Goal: Transaction & Acquisition: Purchase product/service

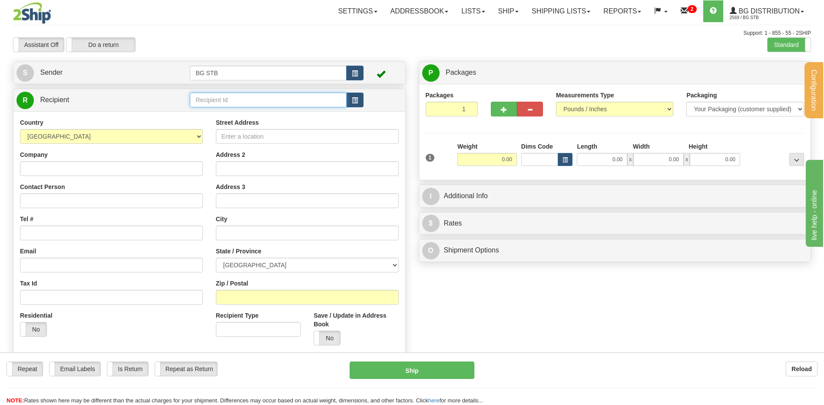
click at [280, 98] on input "text" at bounding box center [268, 100] width 156 height 15
click at [784, 45] on label "Standard" at bounding box center [788, 45] width 43 height 14
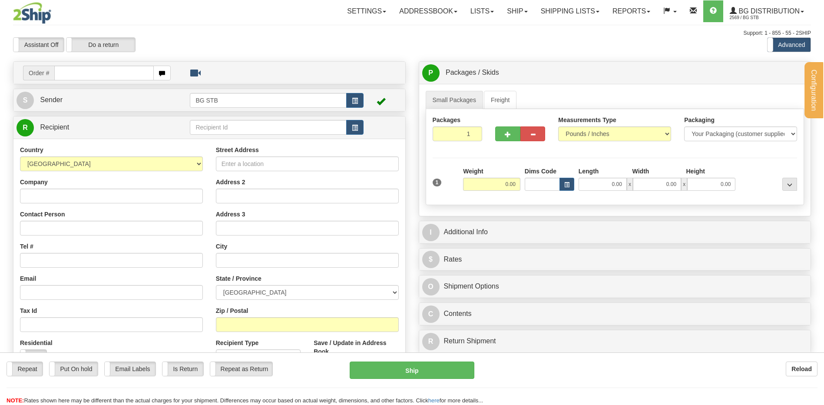
drag, startPoint x: 0, startPoint y: 0, endPoint x: 195, endPoint y: 128, distance: 233.3
click at [194, 128] on div "Configuration My Configuration Panel Close Configure My Carriers" at bounding box center [412, 244] width 824 height 489
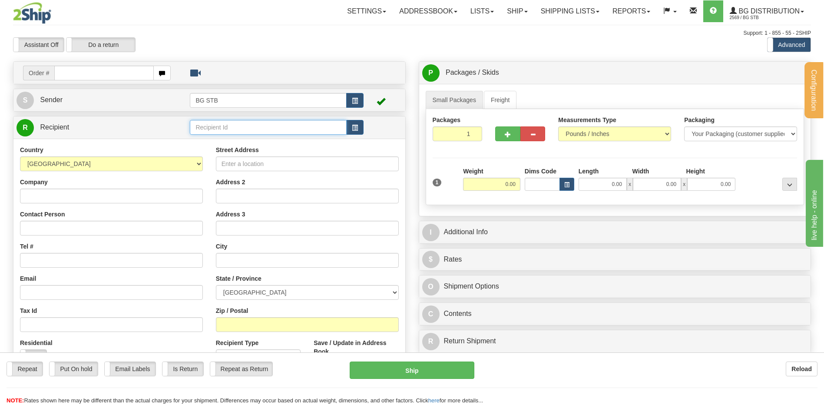
click at [196, 128] on input "text" at bounding box center [268, 127] width 156 height 15
type input "4089"
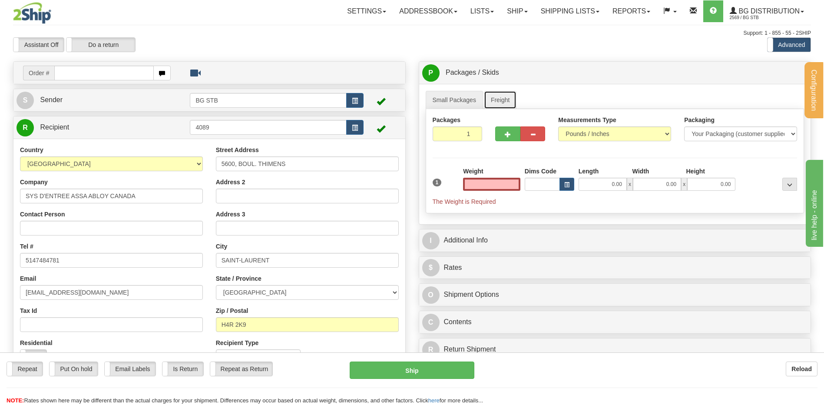
type input "0.00"
click at [506, 103] on link "Freight" at bounding box center [500, 100] width 33 height 18
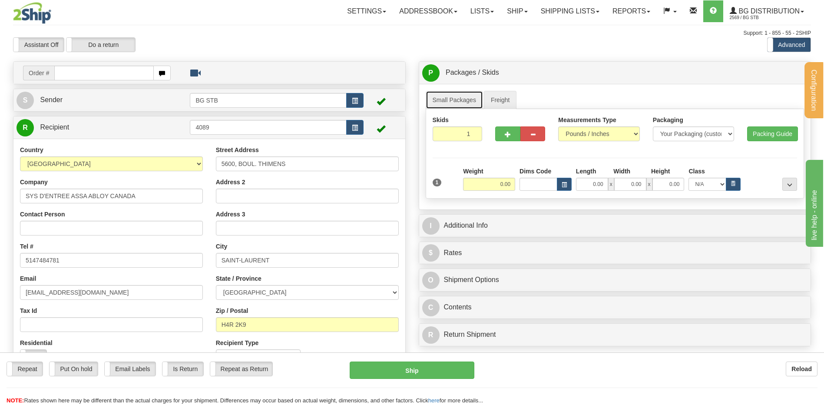
click at [461, 100] on link "Small Packages" at bounding box center [454, 100] width 57 height 18
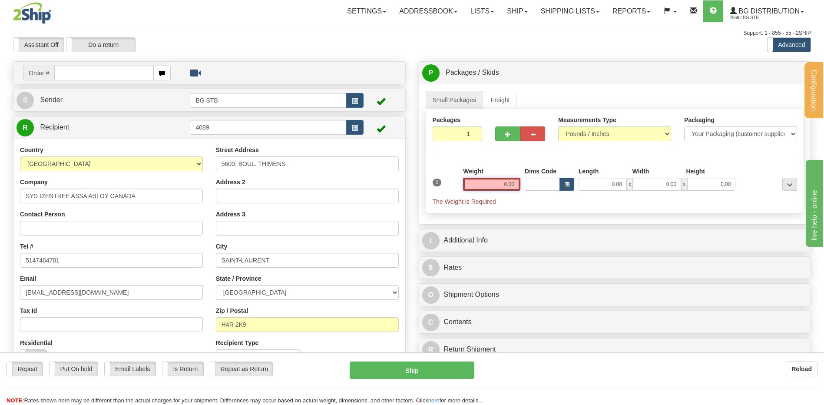
click at [498, 183] on input "0.00" at bounding box center [491, 184] width 57 height 13
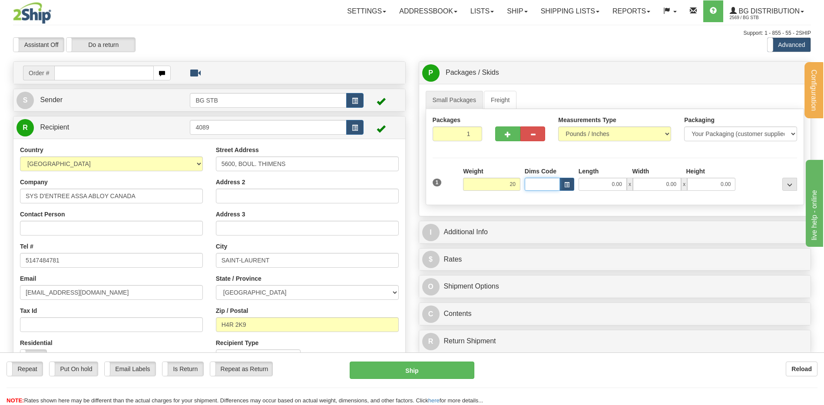
type input "20.00"
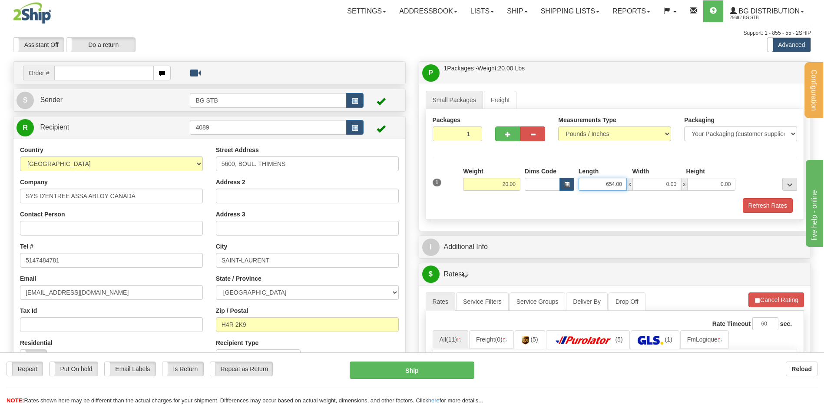
drag, startPoint x: 620, startPoint y: 188, endPoint x: 651, endPoint y: 185, distance: 31.0
click at [647, 187] on div "654.00 x 0.00 x 0.00" at bounding box center [657, 184] width 157 height 13
type input "54.00"
type input "11.00"
type input "6.00"
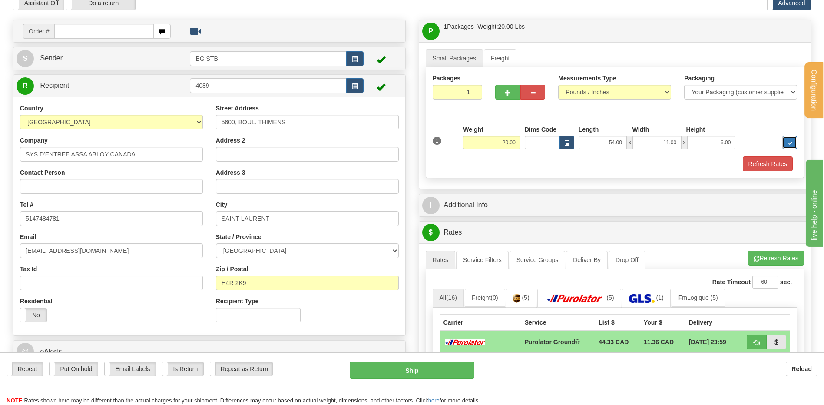
scroll to position [87, 0]
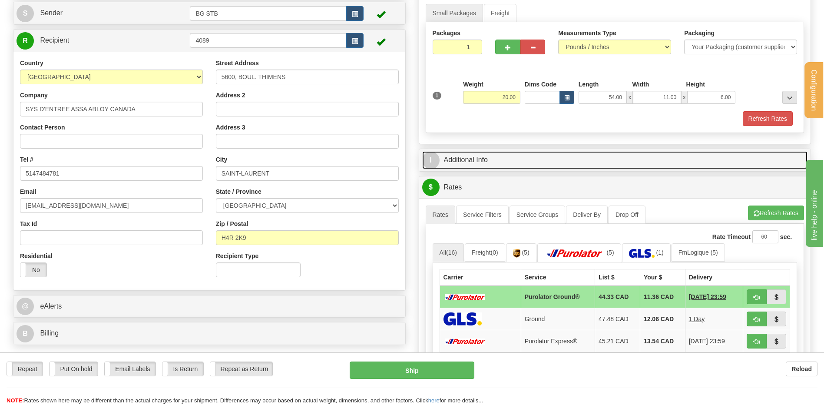
click at [485, 158] on link "I Additional Info" at bounding box center [615, 160] width 386 height 18
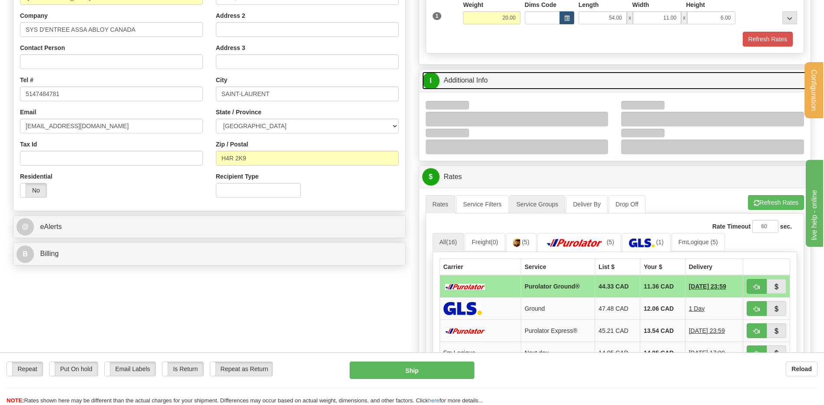
scroll to position [261, 0]
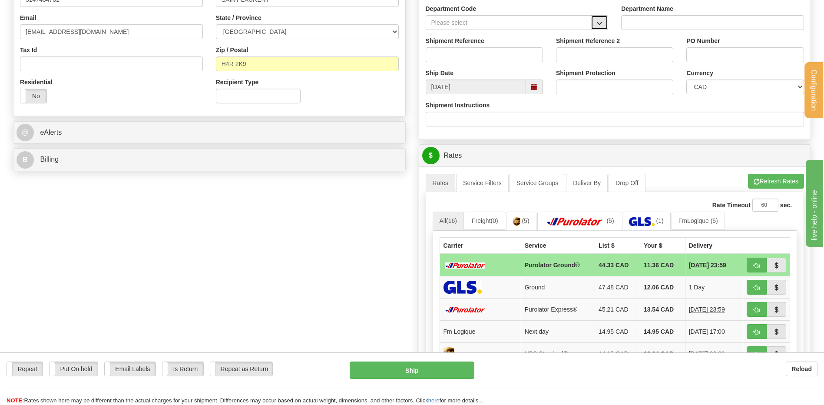
click at [594, 19] on button "button" at bounding box center [599, 22] width 17 height 15
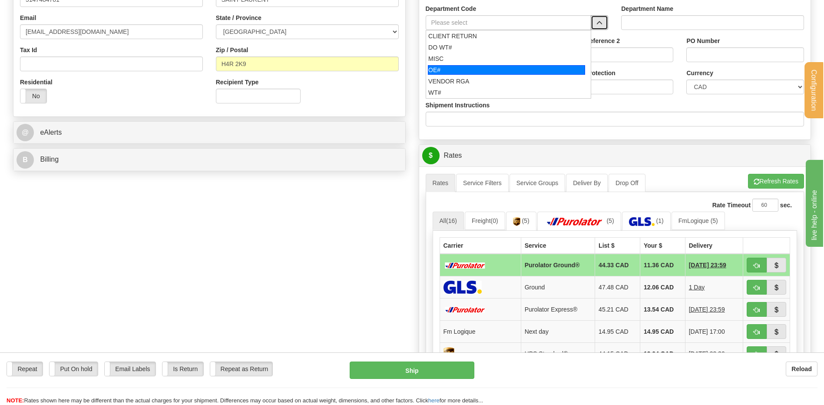
click at [477, 66] on div "OE#" at bounding box center [506, 70] width 157 height 10
type input "OE#"
type input "ORDERS"
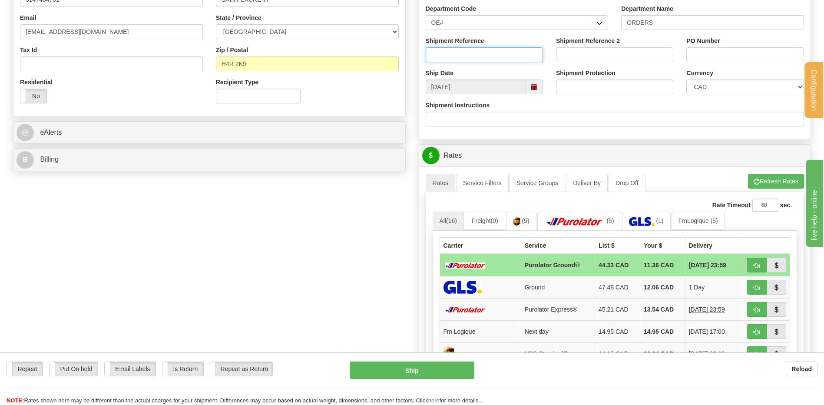
click at [475, 60] on input "Shipment Reference" at bounding box center [484, 54] width 117 height 15
type input "80004393-00"
type input "6100403"
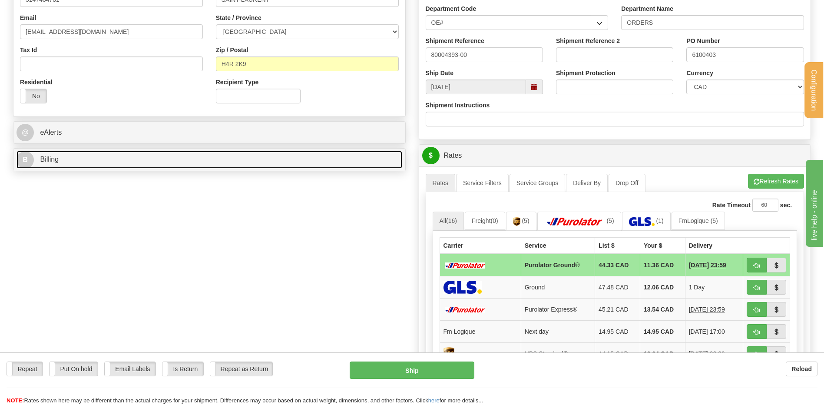
click at [298, 155] on link "B Billing" at bounding box center [210, 160] width 386 height 18
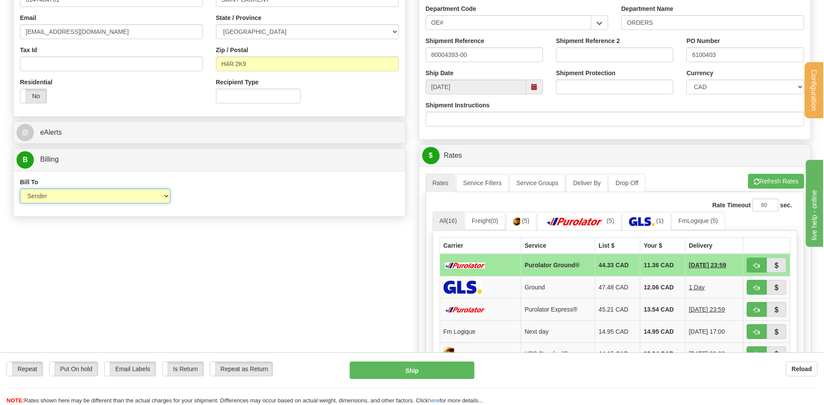
click at [130, 195] on select "Sender Recipient Third Party Collect" at bounding box center [95, 195] width 150 height 15
select select "2"
click at [20, 188] on select "Sender Recipient Third Party Collect" at bounding box center [95, 195] width 150 height 15
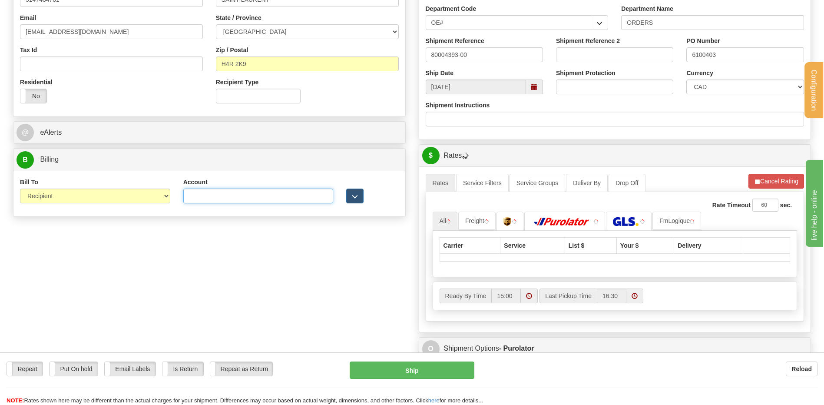
click at [215, 199] on input "Account" at bounding box center [258, 195] width 150 height 15
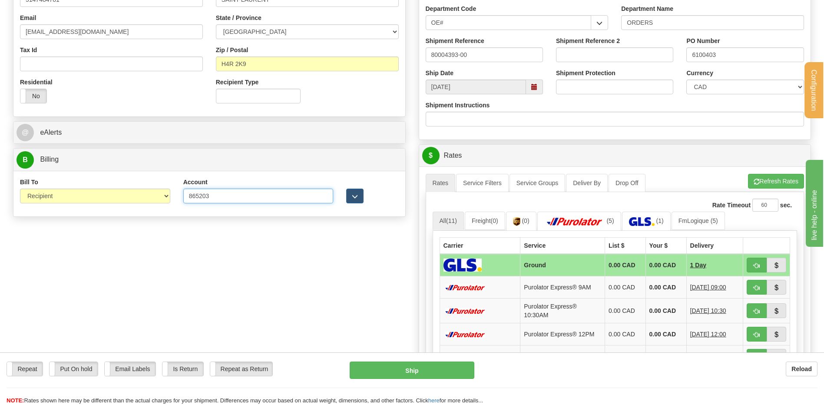
type input "865203"
click at [343, 195] on div at bounding box center [372, 191] width 65 height 26
click at [351, 197] on button "button" at bounding box center [354, 195] width 17 height 15
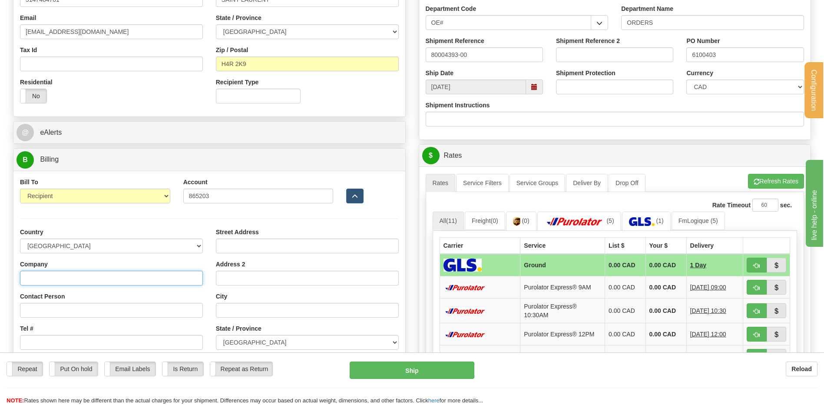
click at [67, 280] on input "Company" at bounding box center [111, 278] width 183 height 15
type input "ASSA ABLOY Canada"
type input "RECEPTION"
type input "elie.el-alam@assaabloy.com"
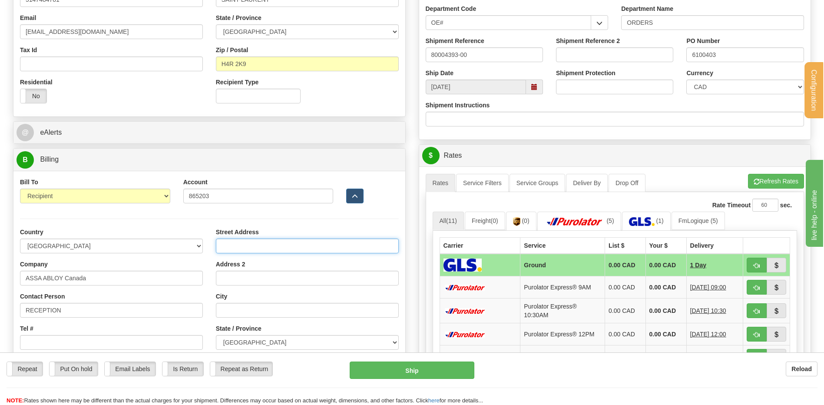
type input "5600, BOUL. THIMENS"
type input "ST-LAURENT"
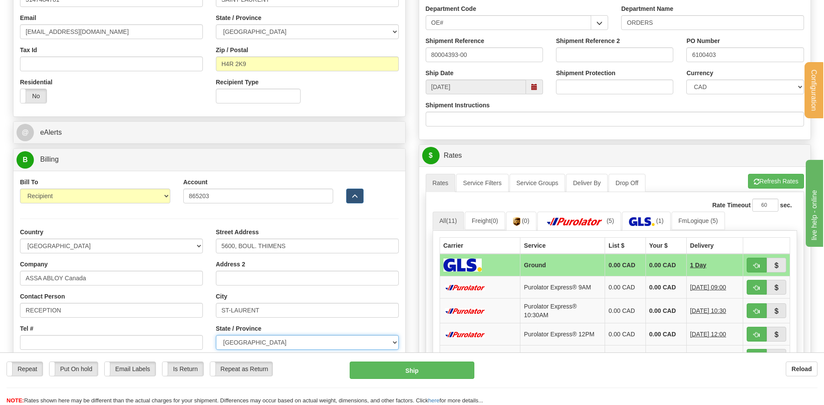
select select "QC"
type input "H4R 2K9"
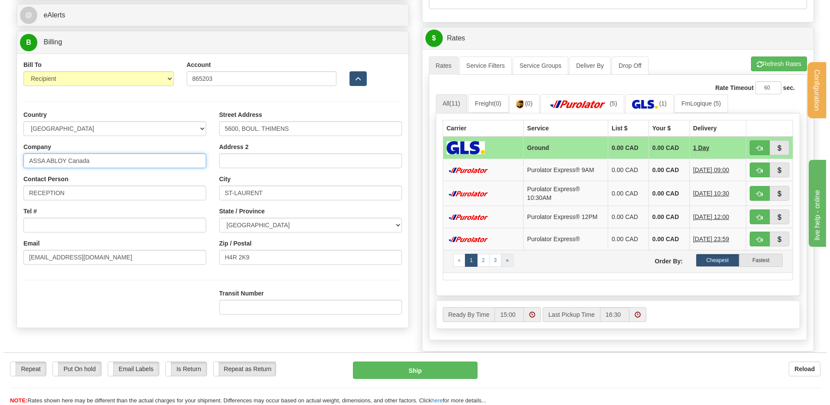
scroll to position [391, 0]
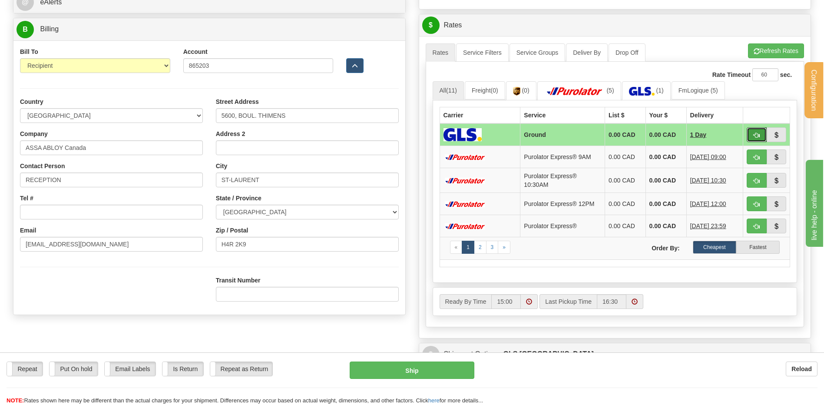
drag, startPoint x: 762, startPoint y: 135, endPoint x: 527, endPoint y: 201, distance: 243.8
click at [762, 135] on button "button" at bounding box center [757, 134] width 20 height 15
type input "1"
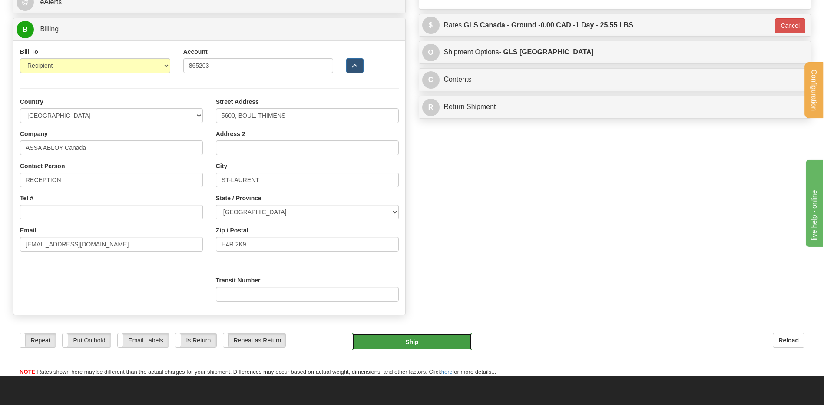
click at [414, 334] on button "Ship" at bounding box center [412, 341] width 120 height 17
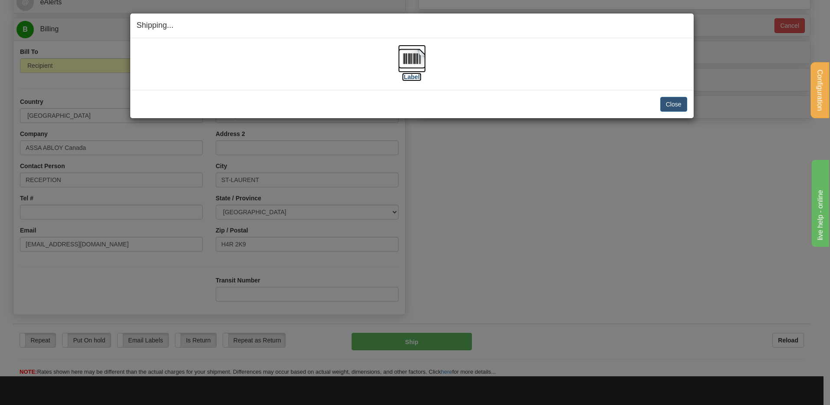
click at [418, 56] on img at bounding box center [412, 59] width 28 height 28
click at [682, 100] on button "Close" at bounding box center [674, 104] width 27 height 15
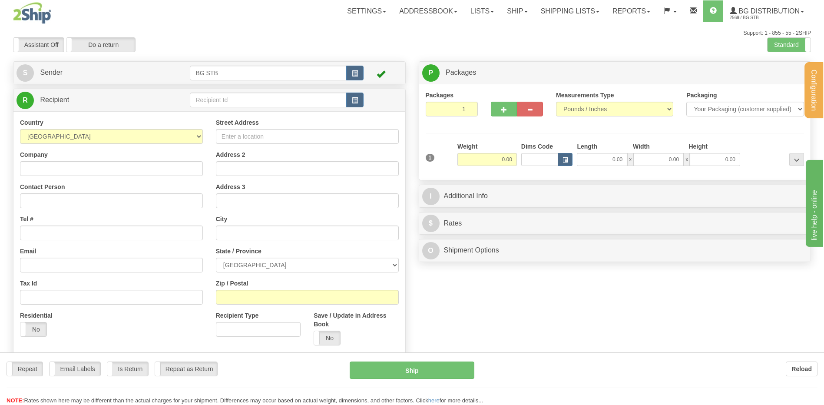
click at [202, 99] on div "Configuration My Configuration Panel Close Configure My Carriers" at bounding box center [412, 203] width 824 height 407
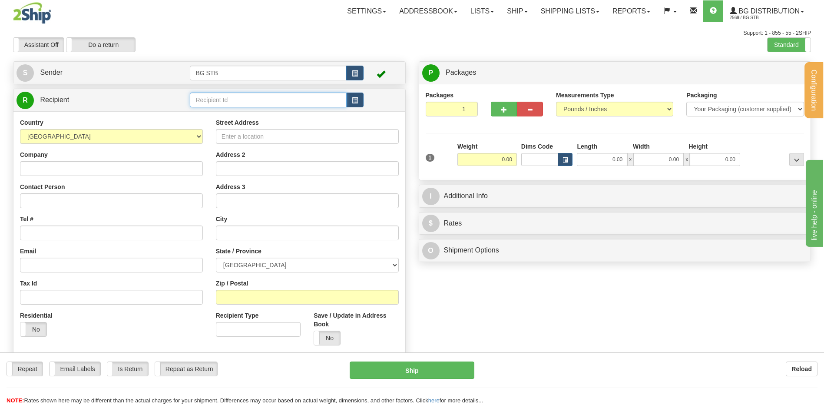
click at [203, 99] on input "text" at bounding box center [268, 100] width 156 height 15
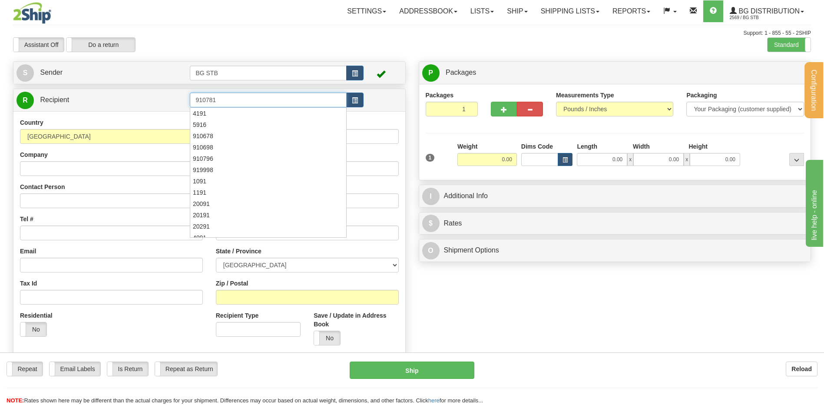
type input "910781"
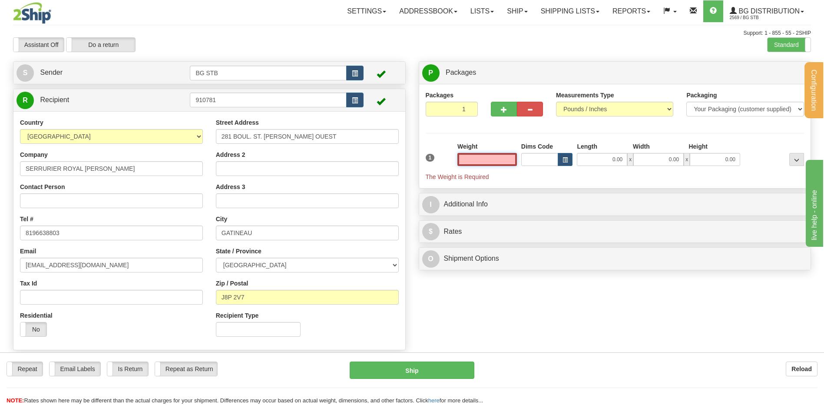
click at [484, 162] on input "text" at bounding box center [487, 159] width 60 height 13
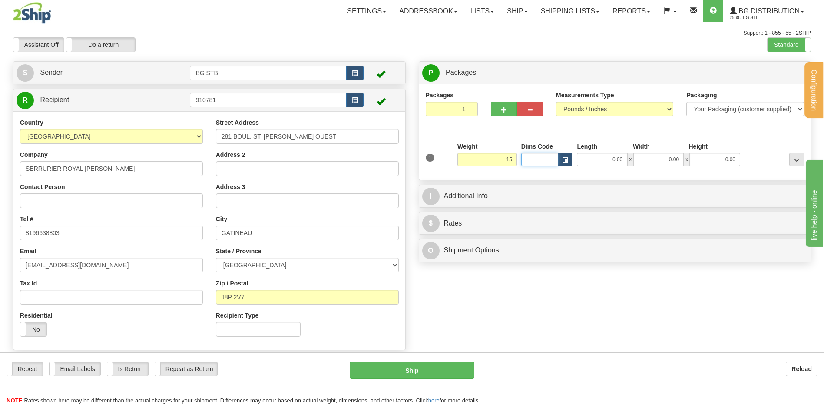
type input "15.00"
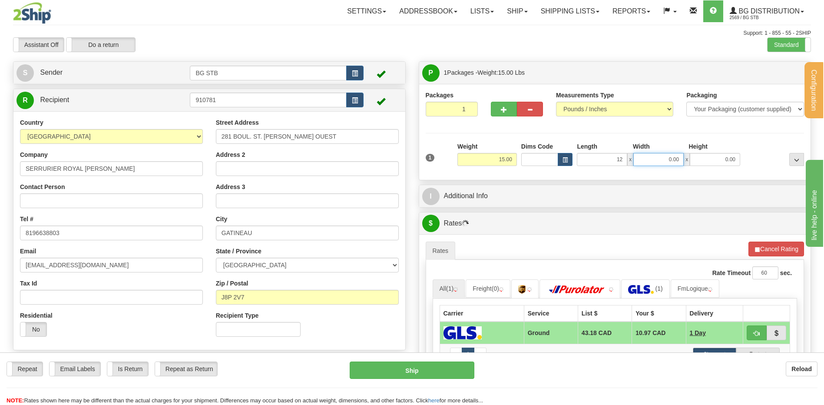
type input "12.00"
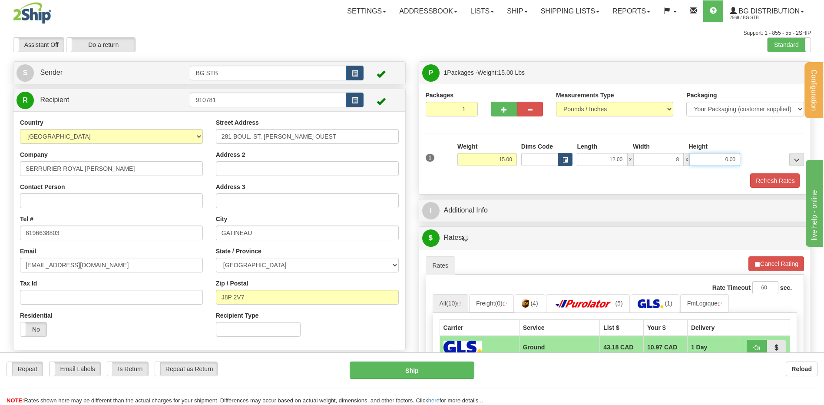
type input "8.00"
type input "6.00"
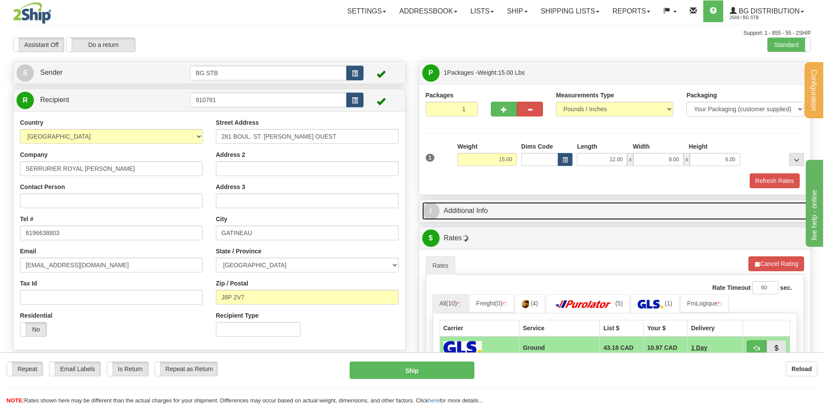
click at [486, 219] on link "I Additional Info" at bounding box center [615, 211] width 386 height 18
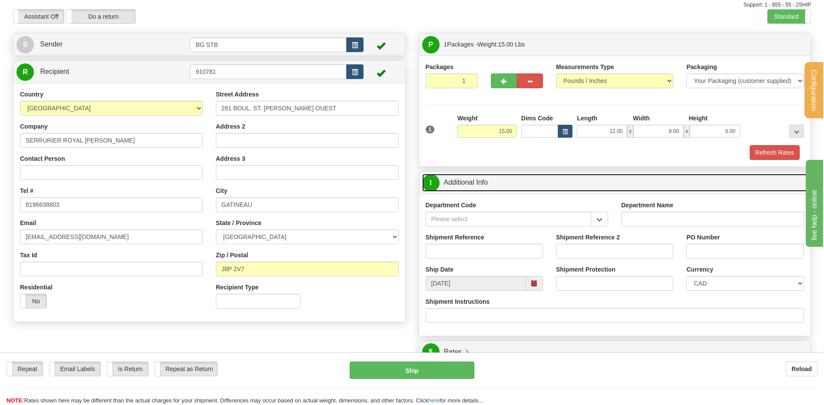
scroll to position [43, 0]
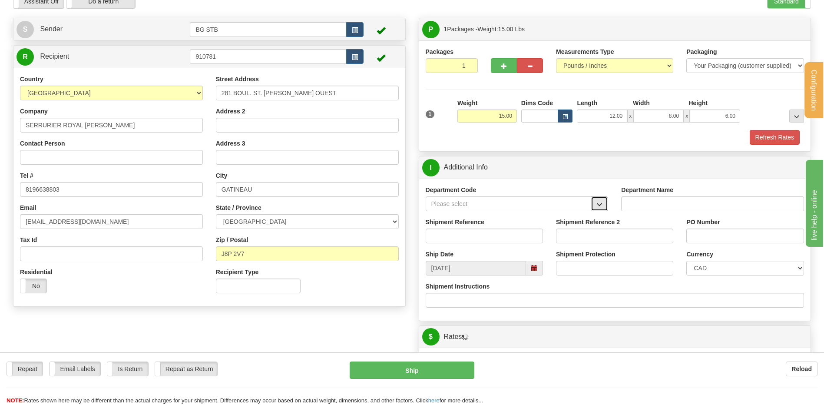
click at [602, 202] on span "button" at bounding box center [599, 205] width 6 height 6
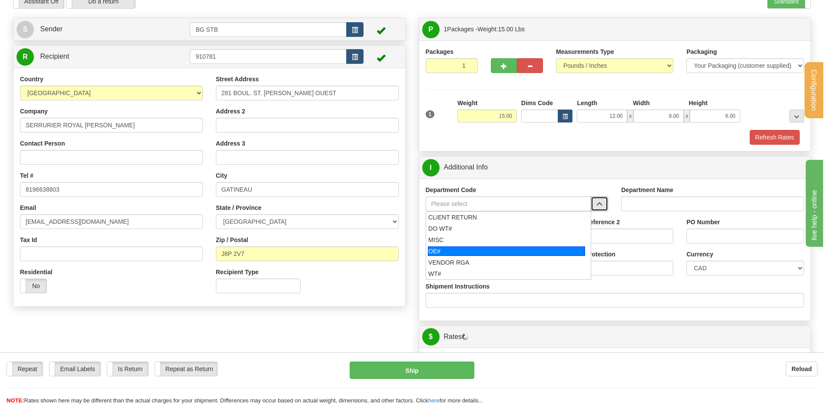
click at [509, 247] on div "OE#" at bounding box center [506, 251] width 157 height 10
type input "OE#"
type input "ORDERS"
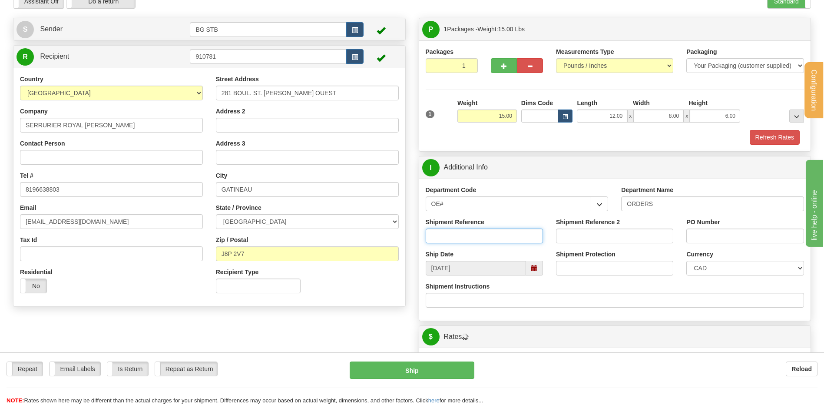
click at [507, 235] on input "Shipment Reference" at bounding box center [484, 235] width 117 height 15
type input "80005769-00 // 80004579-00"
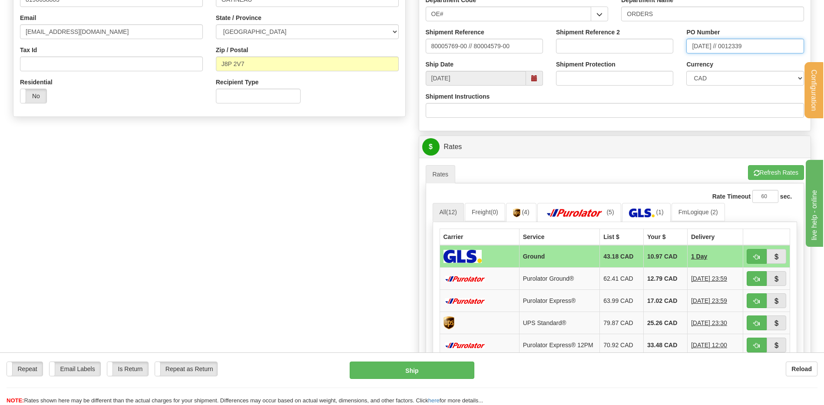
scroll to position [261, 0]
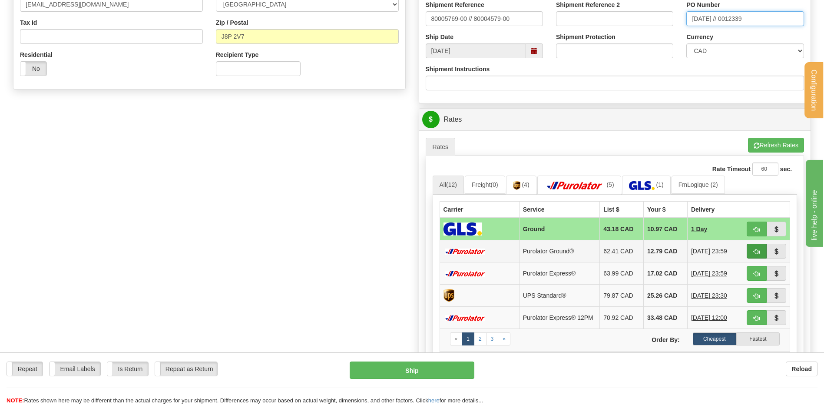
type input "09/09/25 // 0012339"
drag, startPoint x: 749, startPoint y: 251, endPoint x: 665, endPoint y: 249, distance: 84.3
click at [749, 251] on button "button" at bounding box center [757, 251] width 20 height 15
type input "260"
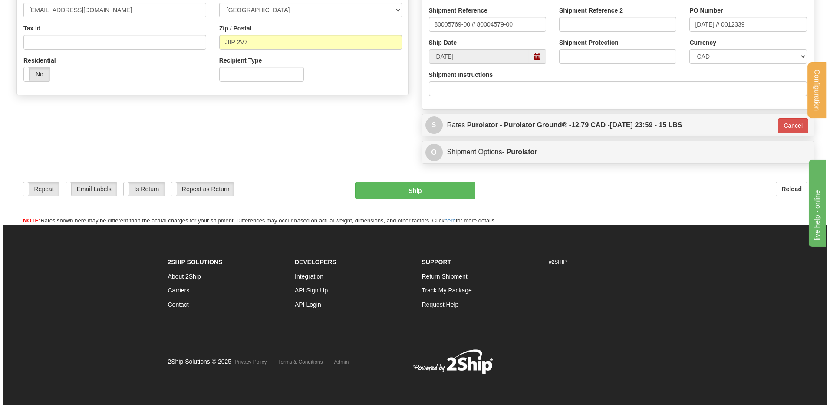
scroll to position [255, 0]
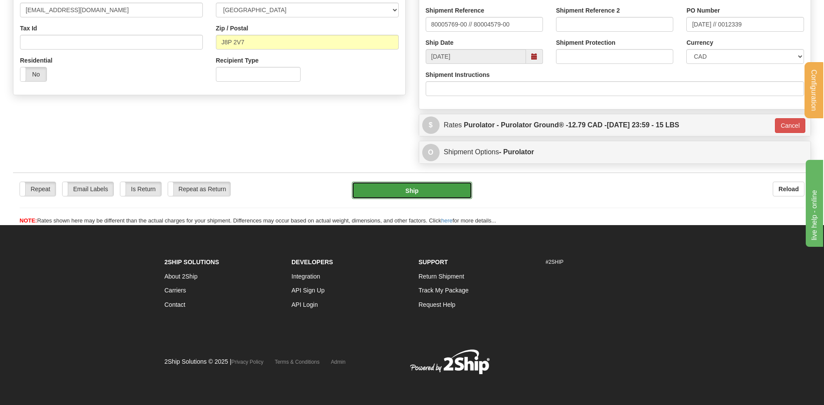
click at [403, 188] on button "Ship" at bounding box center [412, 190] width 120 height 17
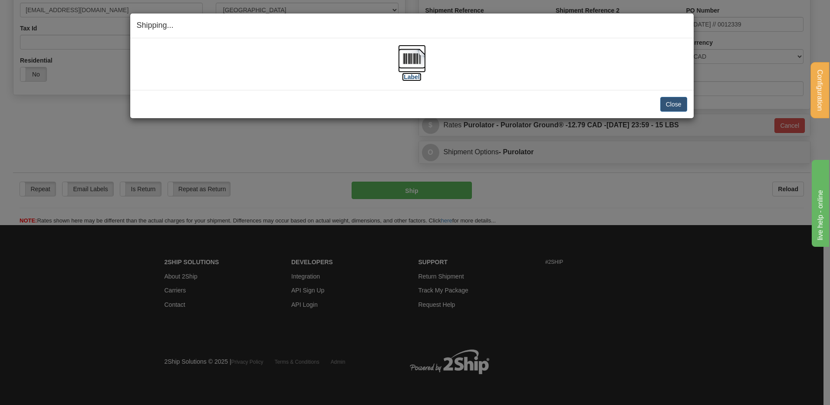
click at [410, 53] on img at bounding box center [412, 59] width 28 height 28
click at [679, 102] on button "Close" at bounding box center [674, 104] width 27 height 15
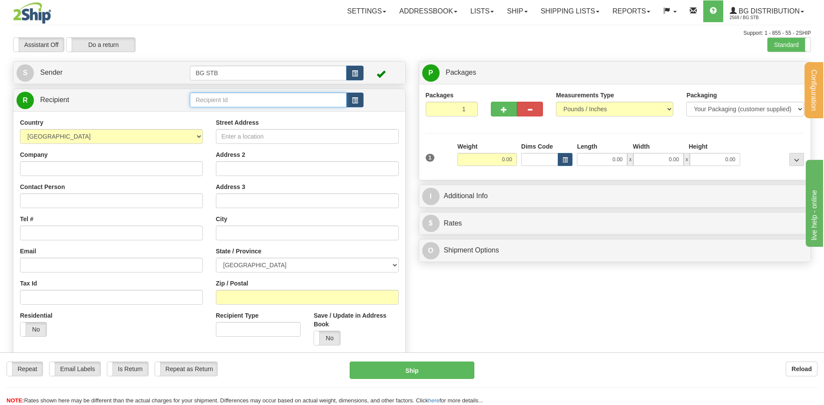
click at [249, 93] on input "text" at bounding box center [268, 100] width 156 height 15
type input "4016"
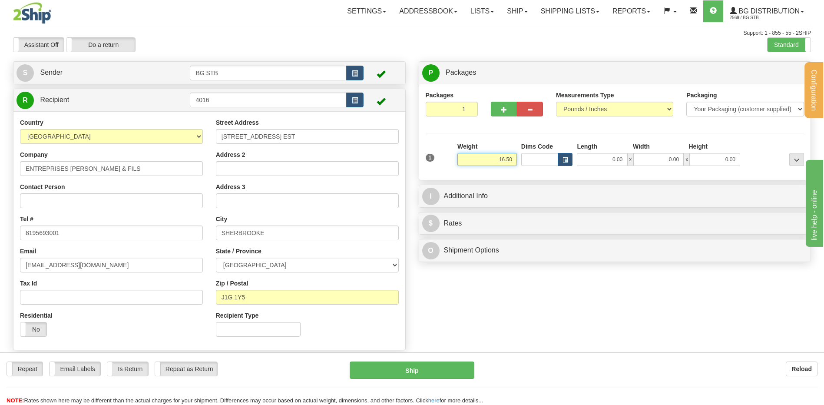
type input "16.50"
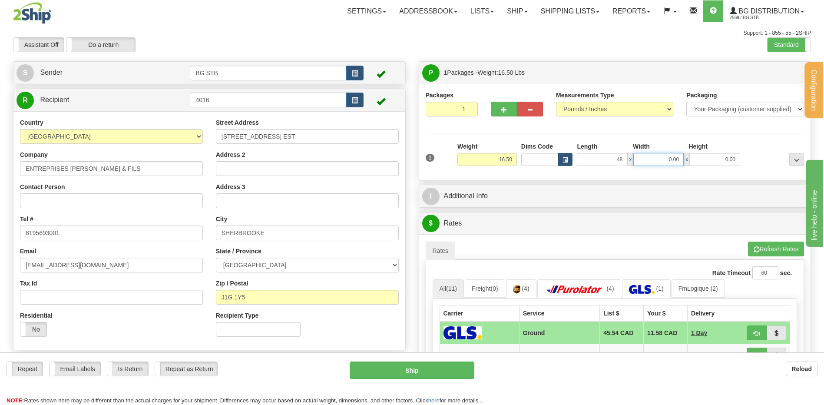
type input "48.00"
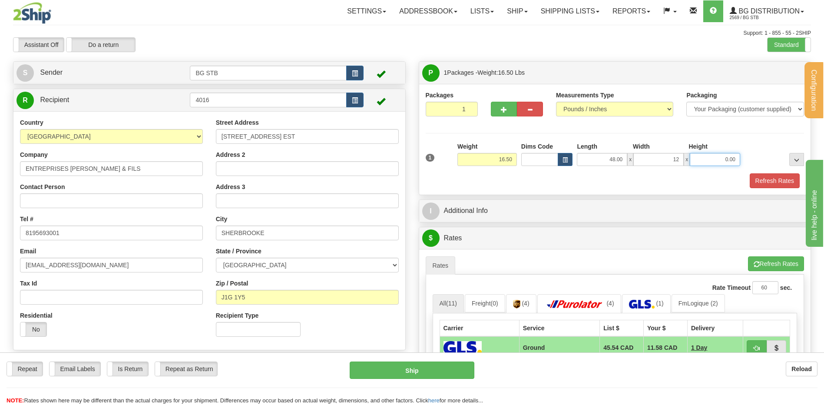
type input "12.00"
type input "9.00"
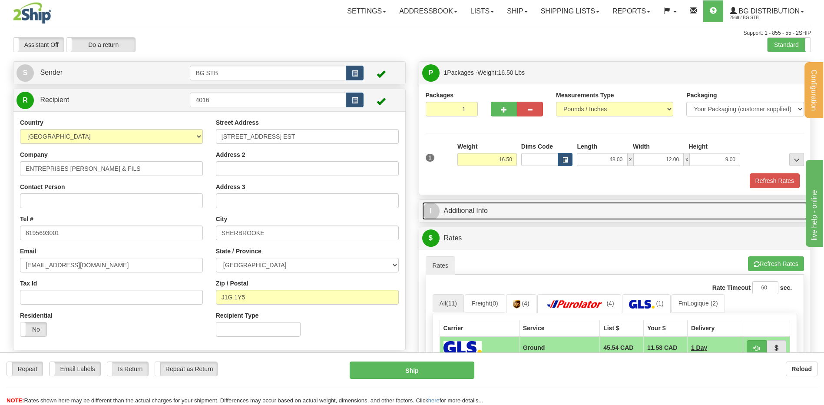
click at [491, 202] on link "I Additional Info" at bounding box center [615, 211] width 386 height 18
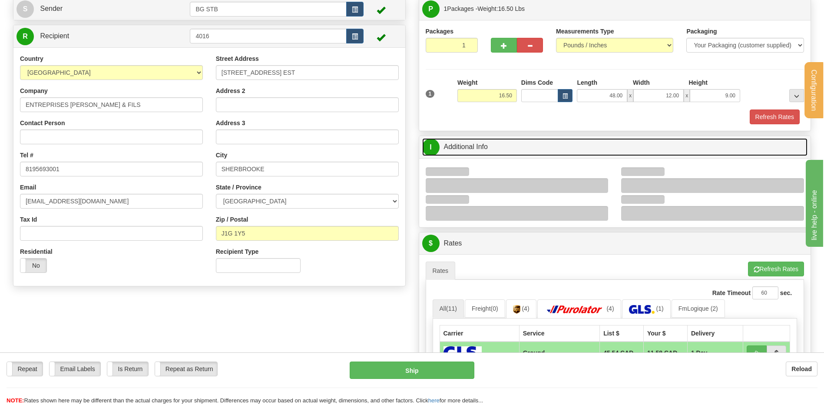
scroll to position [130, 0]
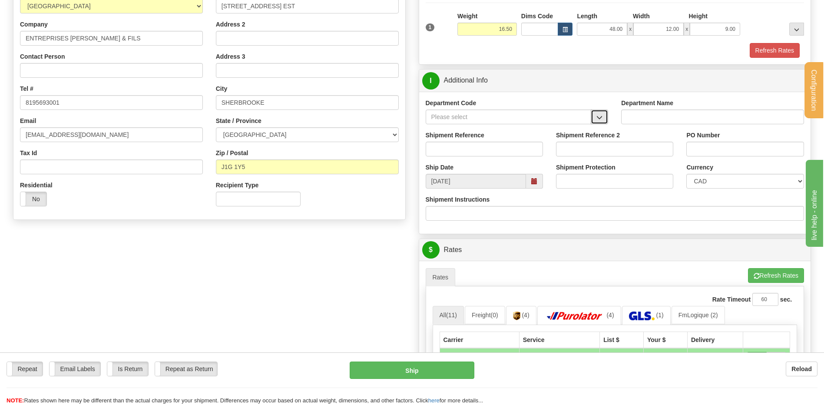
click at [604, 119] on button "button" at bounding box center [599, 116] width 17 height 15
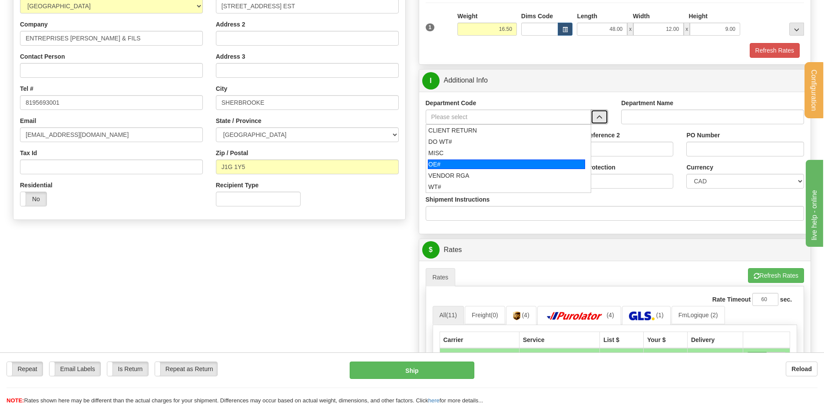
click at [496, 165] on div "OE#" at bounding box center [506, 164] width 157 height 10
type input "OE#"
type input "ORDERS"
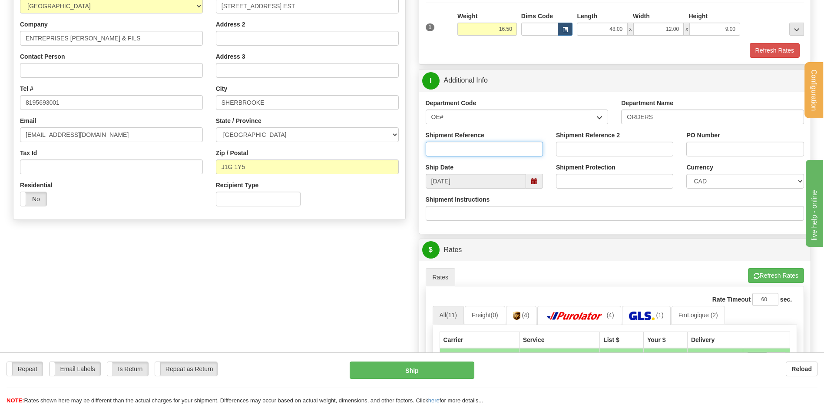
click at [491, 155] on input "Shipment Reference" at bounding box center [484, 149] width 117 height 15
type input "80005931-00"
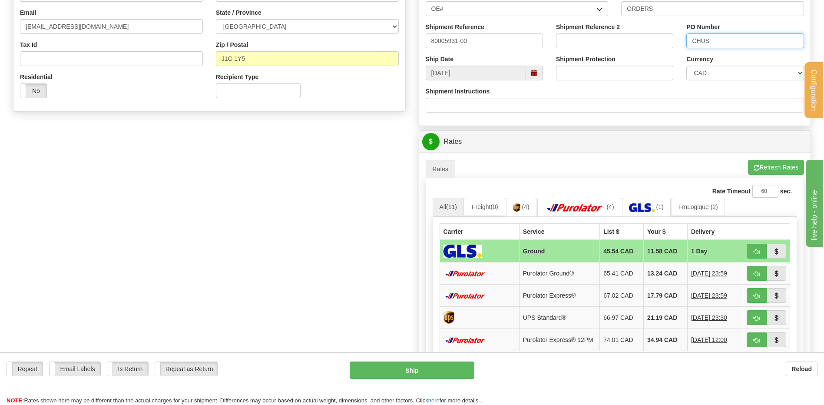
scroll to position [347, 0]
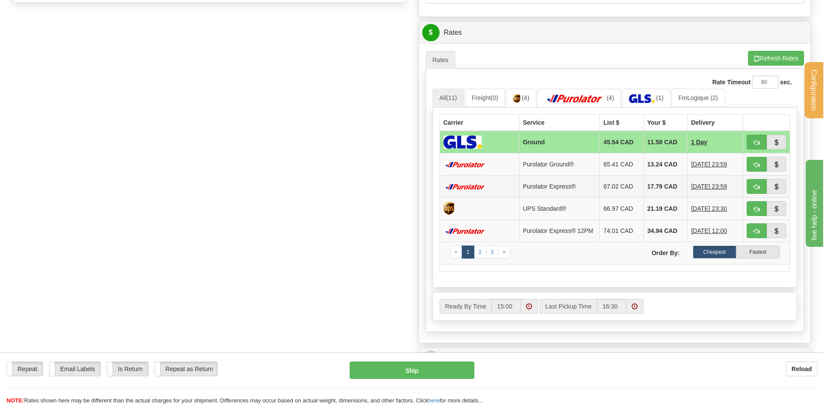
type input "CHUS"
click at [754, 163] on span "button" at bounding box center [757, 165] width 6 height 6
type input "260"
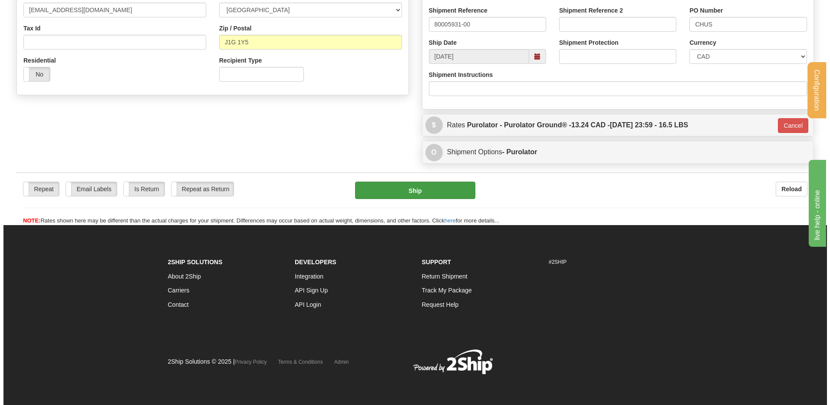
scroll to position [255, 0]
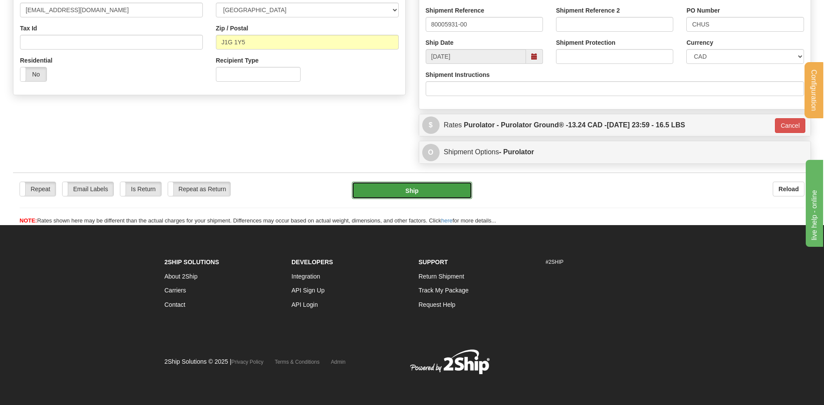
click at [433, 191] on button "Ship" at bounding box center [412, 190] width 120 height 17
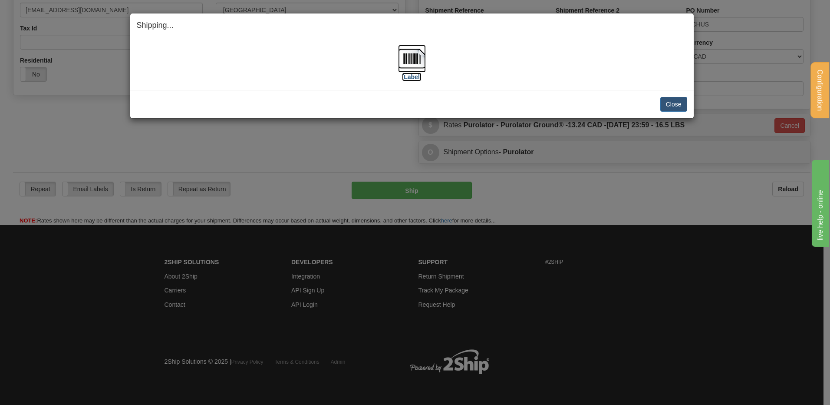
click at [412, 62] on img at bounding box center [412, 59] width 28 height 28
click at [678, 104] on button "Close" at bounding box center [674, 104] width 27 height 15
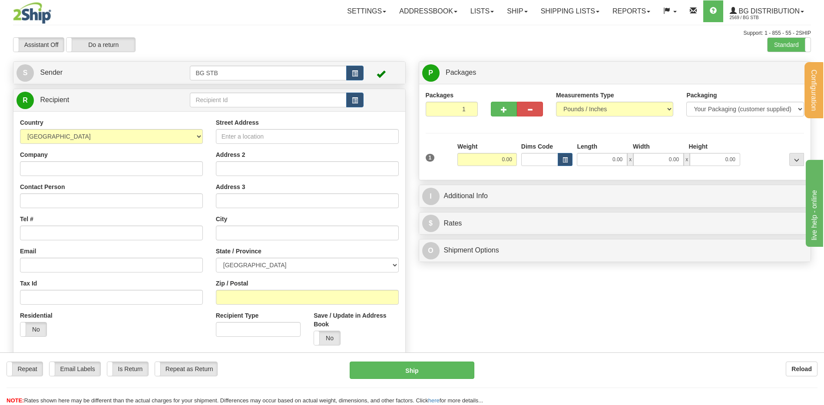
click at [789, 52] on div "Standard Advanced" at bounding box center [789, 44] width 44 height 15
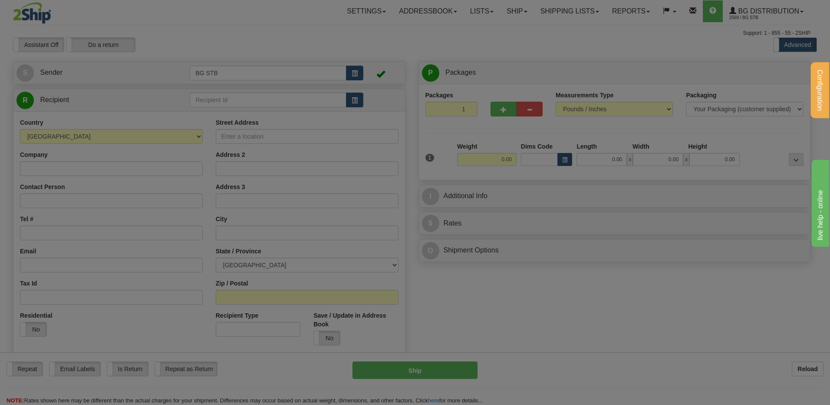
click at [0, 0] on div "Please wait..." at bounding box center [0, 0] width 0 height 0
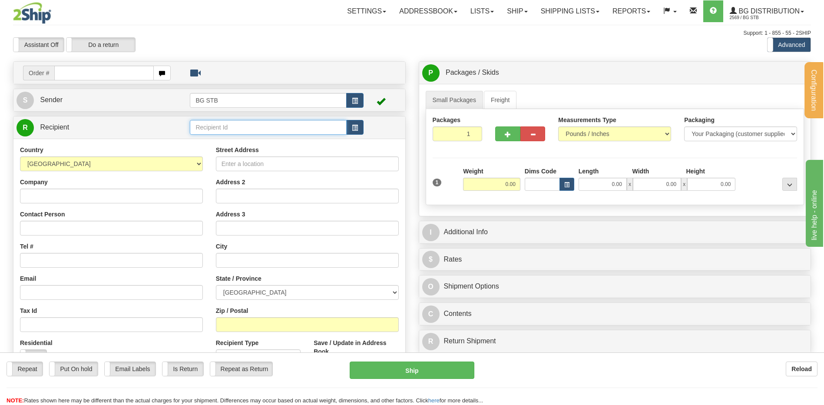
click at [232, 131] on input "text" at bounding box center [268, 127] width 156 height 15
type input "4009"
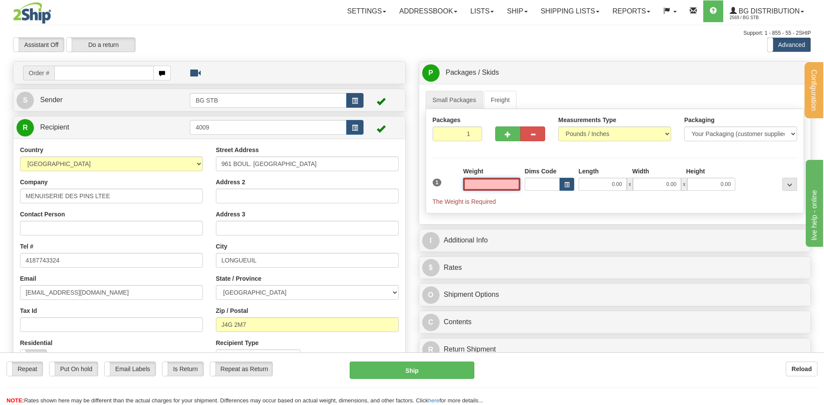
click at [504, 187] on input "text" at bounding box center [491, 184] width 57 height 13
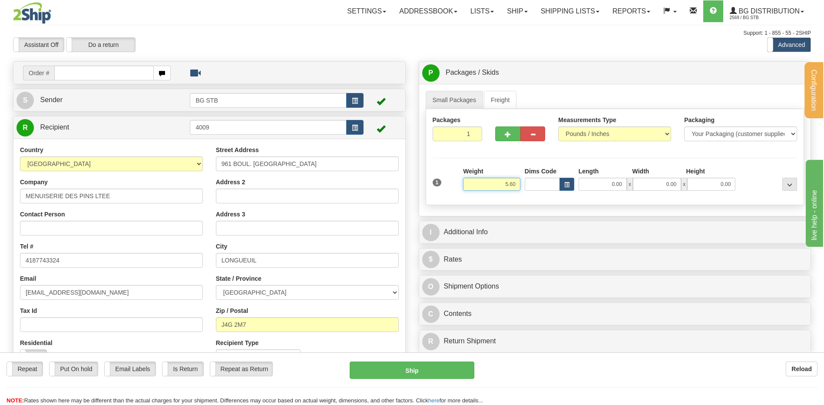
type input "5.60"
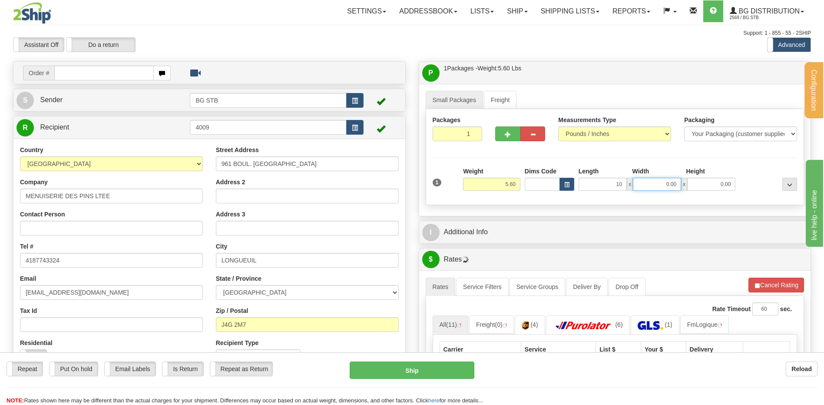
type input "10.00"
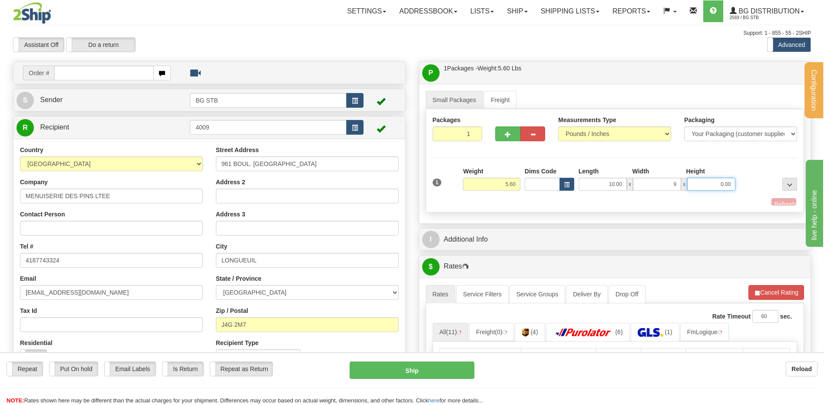
type input "9.00"
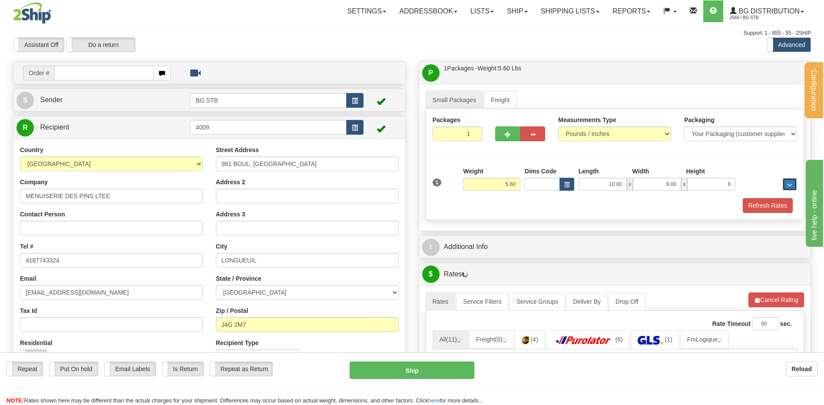
type input "6.00"
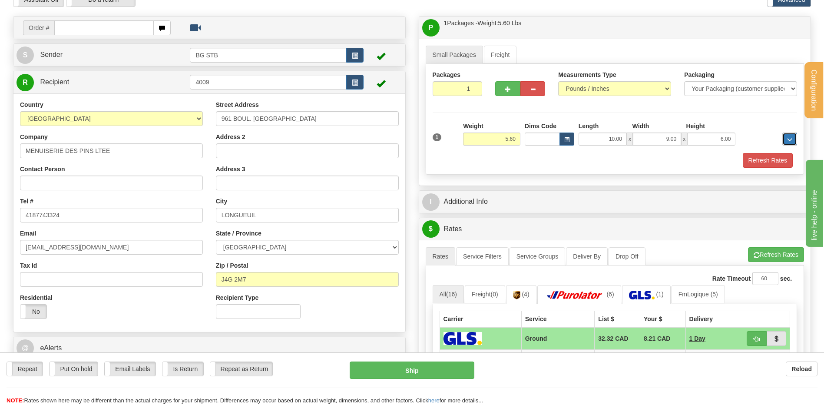
scroll to position [87, 0]
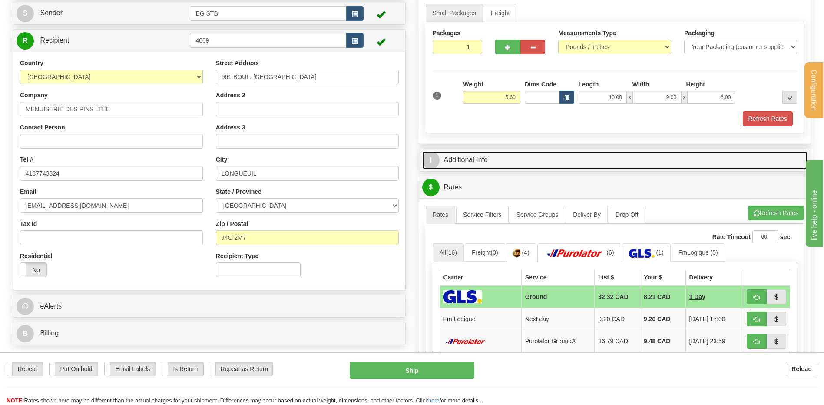
click at [493, 151] on link "I Additional Info" at bounding box center [615, 160] width 386 height 18
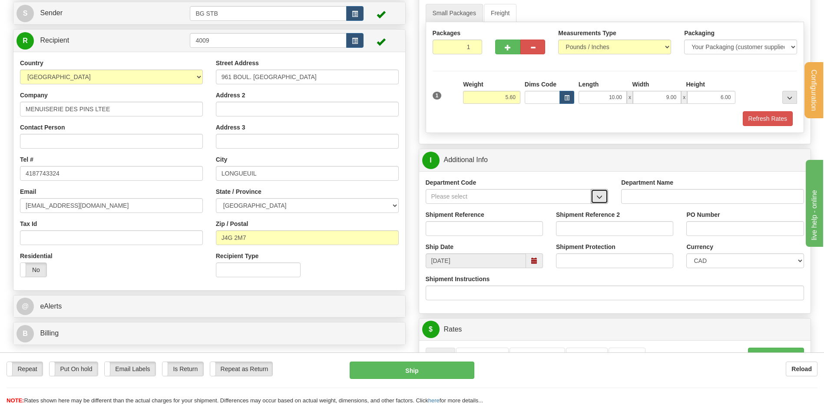
drag, startPoint x: 602, startPoint y: 192, endPoint x: 572, endPoint y: 202, distance: 31.7
click at [602, 193] on button "button" at bounding box center [599, 196] width 17 height 15
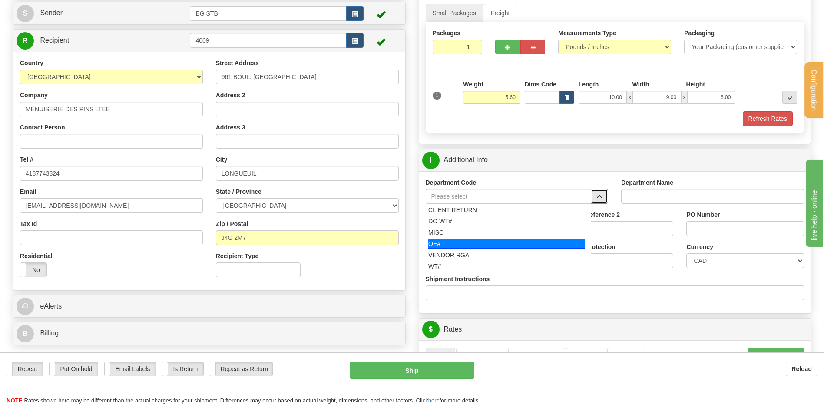
click at [495, 240] on div "OE#" at bounding box center [506, 244] width 157 height 10
type input "OE#"
type input "ORDERS"
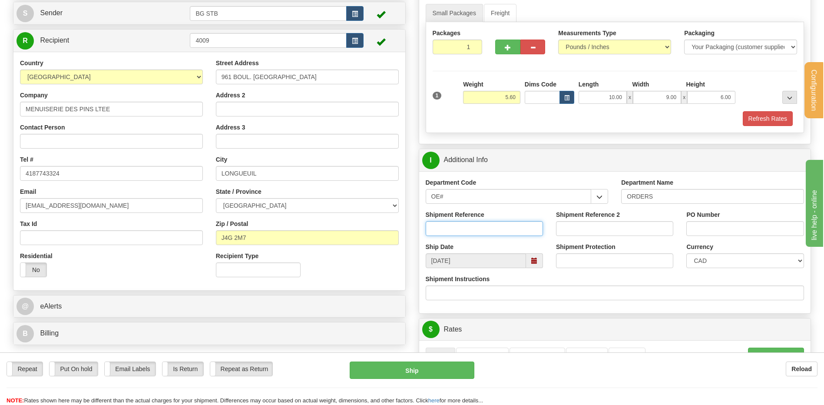
click at [488, 230] on input "Shipment Reference" at bounding box center [484, 228] width 117 height 15
type input "80005690-00"
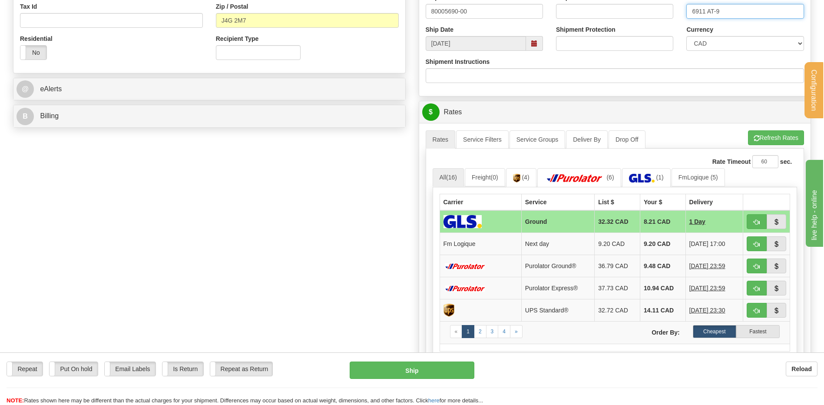
type input "6911 AT-9"
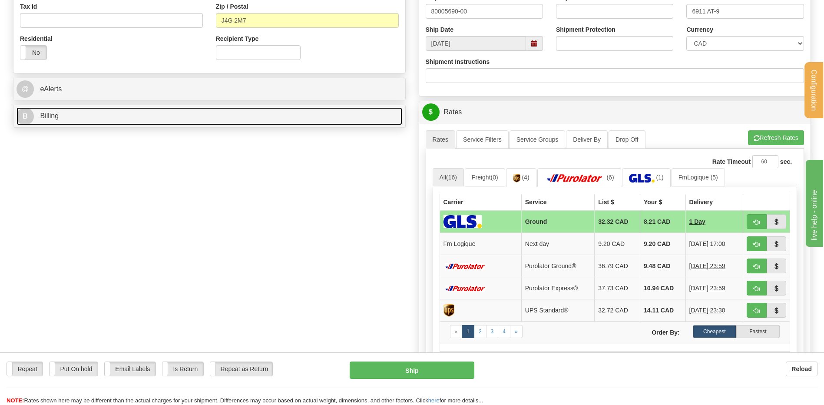
click at [277, 114] on link "B Billing" at bounding box center [210, 116] width 386 height 18
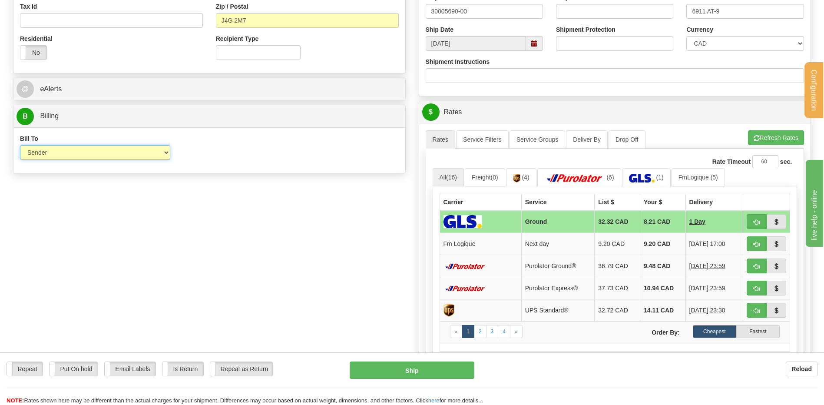
click at [136, 151] on select "Sender Recipient Third Party Collect" at bounding box center [95, 152] width 150 height 15
select select "2"
click at [20, 145] on select "Sender Recipient Third Party Collect" at bounding box center [95, 152] width 150 height 15
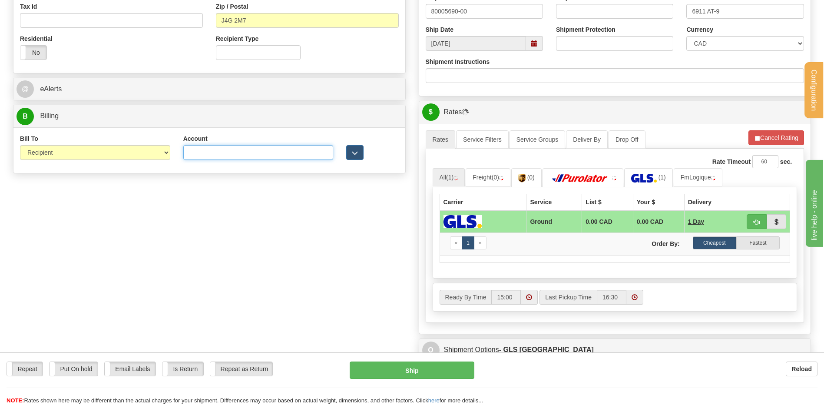
click at [231, 154] on input "Account" at bounding box center [258, 152] width 150 height 15
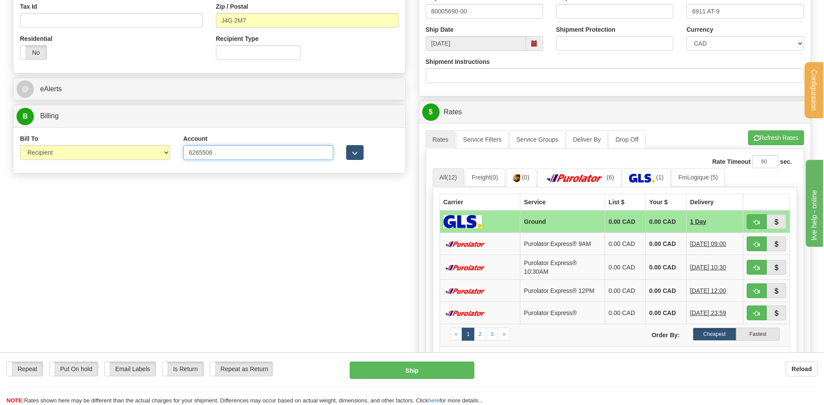
type input "6265506"
click at [353, 149] on button "button" at bounding box center [354, 152] width 17 height 15
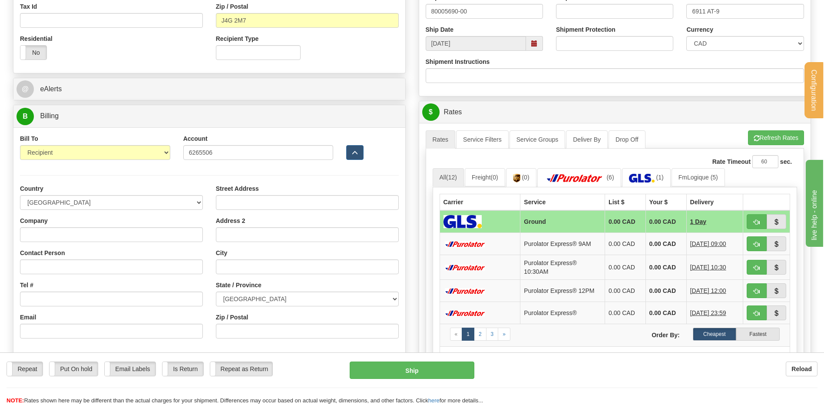
click at [101, 242] on div "Country AFGHANISTAN ALAND ISLANDS ALBANIA ALGERIA AMERICAN SAMOA ANDORRA ANGOLA…" at bounding box center [111, 264] width 196 height 161
click at [98, 235] on input "Company" at bounding box center [111, 234] width 183 height 15
type input "MENUISERIE DES PINS LTEE"
type input "RECEPTION"
type input "lbrunelle@richelieu.com"
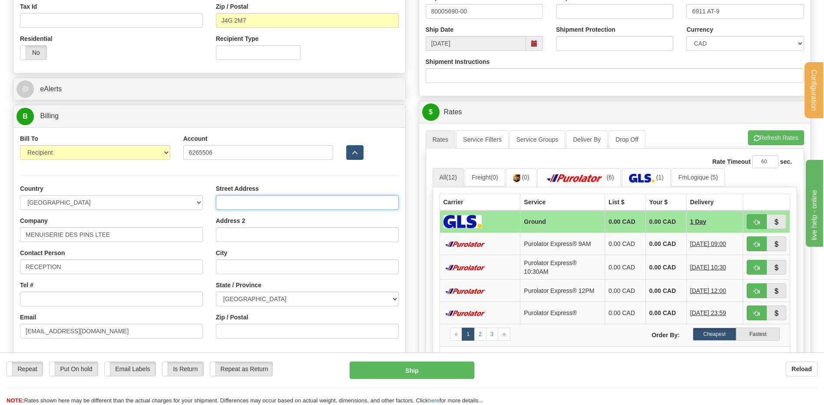
type input "3150 CHEMIN ROYAL"
type input "NOTRE-DAME-DES-PINS"
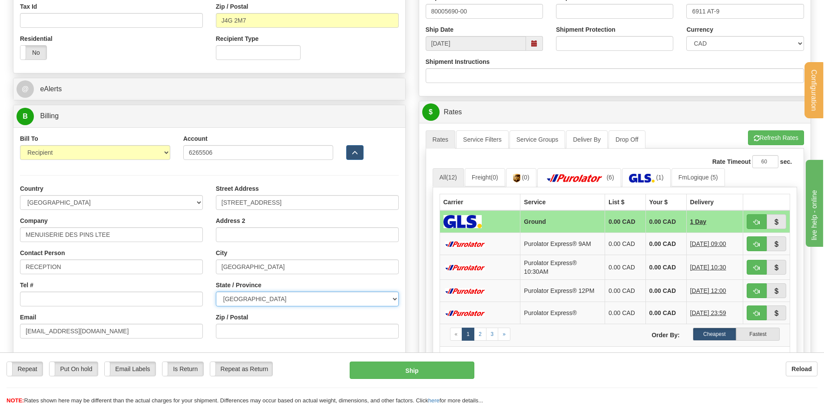
select select "QC"
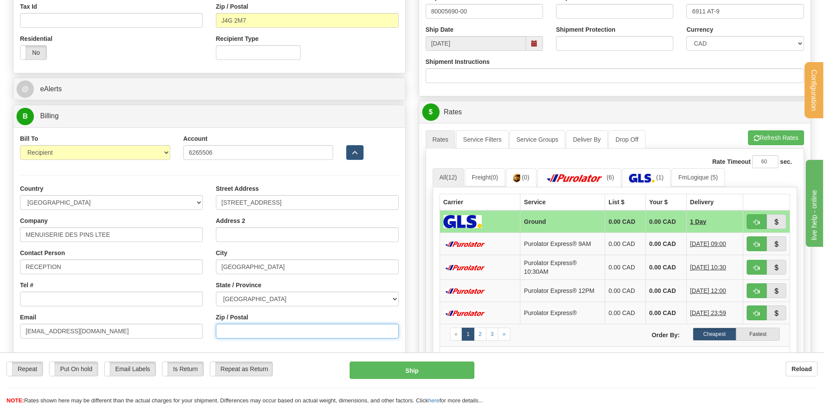
type input "G0M 1K0"
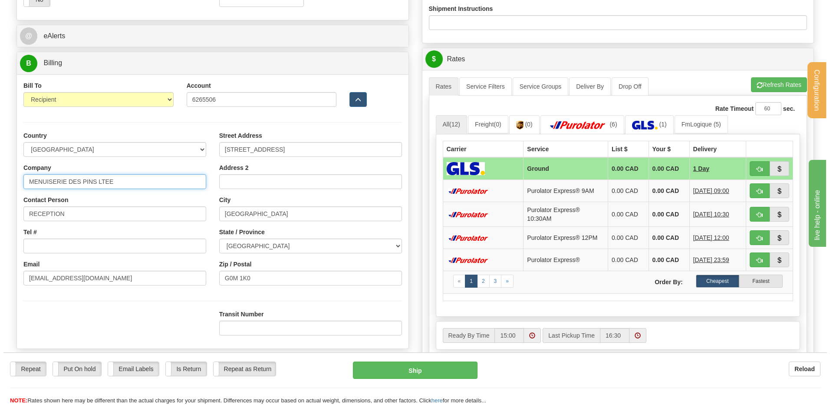
scroll to position [391, 0]
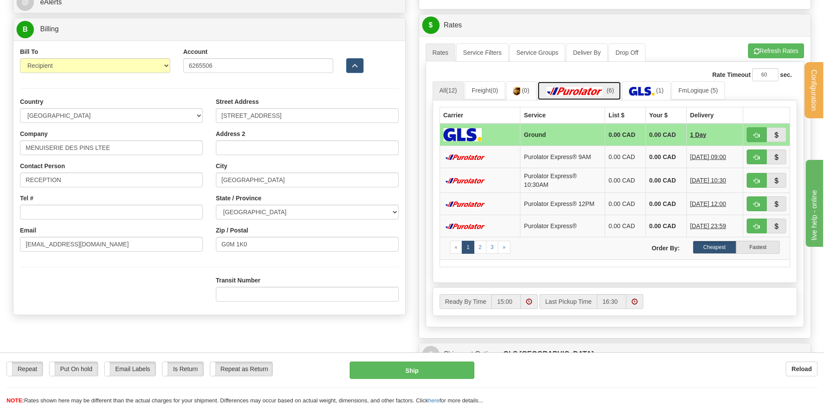
click at [575, 93] on img at bounding box center [574, 91] width 61 height 9
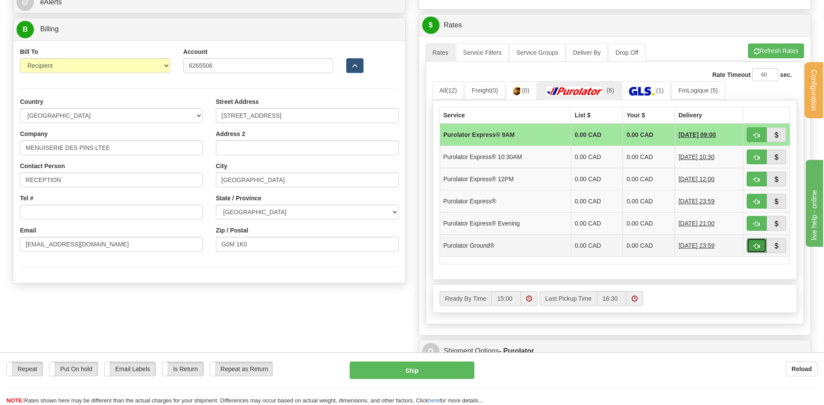
click at [763, 243] on button "button" at bounding box center [757, 245] width 20 height 15
type input "260"
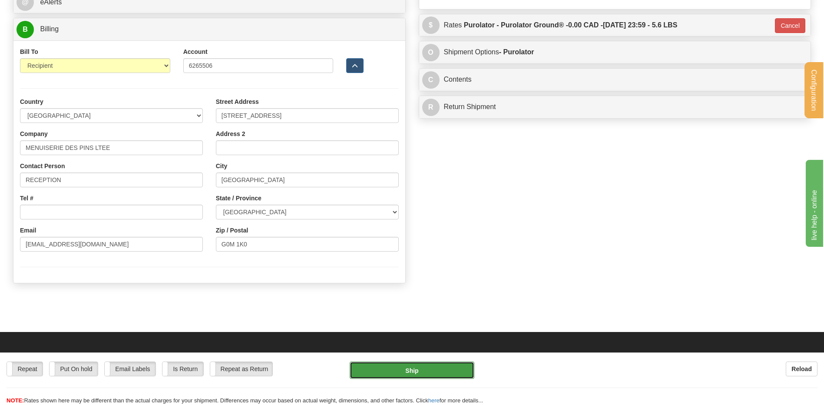
click at [416, 374] on button "Ship" at bounding box center [412, 369] width 124 height 17
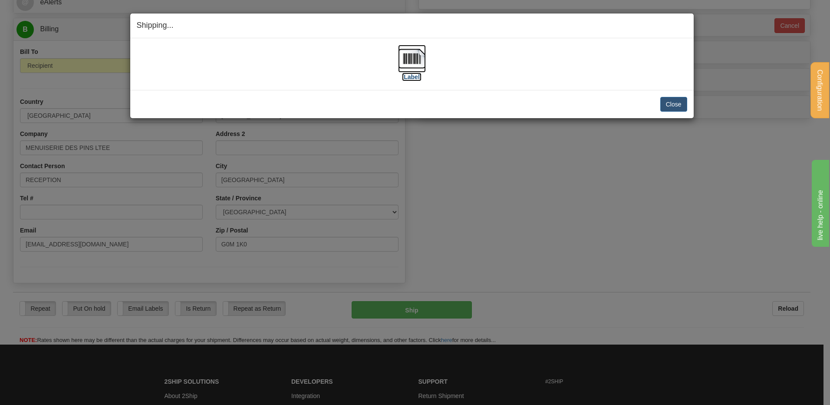
click at [416, 63] on img at bounding box center [412, 59] width 28 height 28
click at [675, 101] on button "Close" at bounding box center [674, 104] width 27 height 15
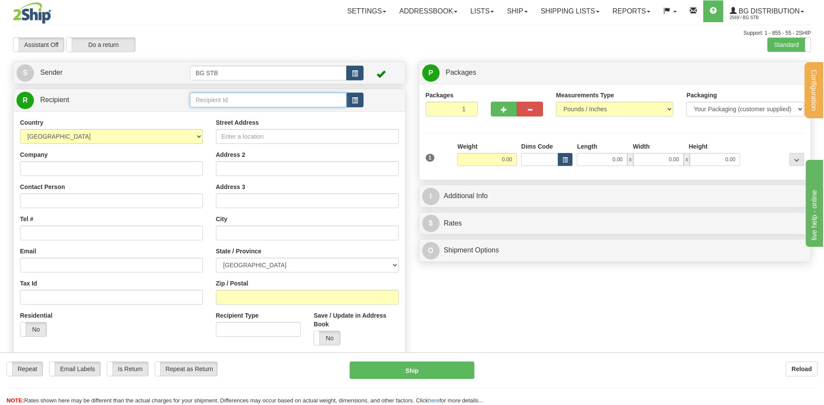
click at [249, 105] on input "text" at bounding box center [268, 100] width 156 height 15
type input "1080"
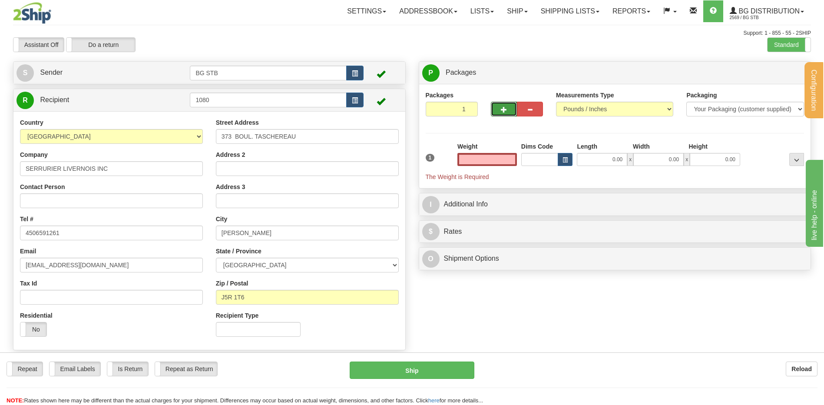
type input "0.00"
click at [496, 116] on button "button" at bounding box center [504, 109] width 26 height 15
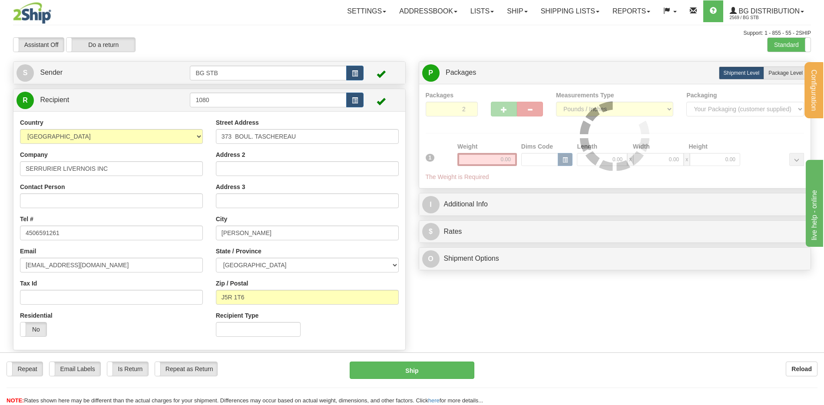
click at [496, 112] on div "Packages 2 1 Measurements Type" at bounding box center [615, 136] width 379 height 91
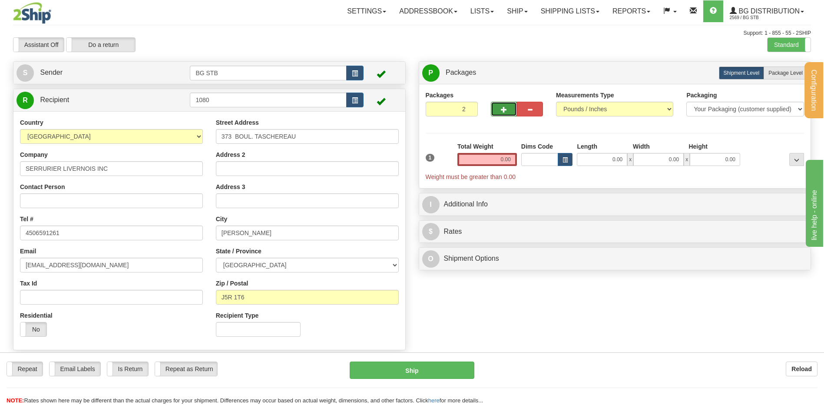
click at [512, 108] on button "button" at bounding box center [504, 109] width 26 height 15
type input "3"
click at [778, 73] on span "Package Level" at bounding box center [785, 73] width 34 height 6
radio input "true"
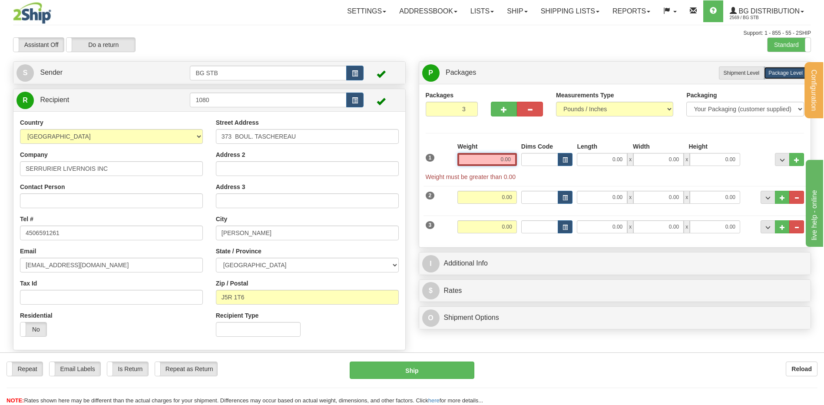
click at [493, 160] on input "0.00" at bounding box center [487, 159] width 60 height 13
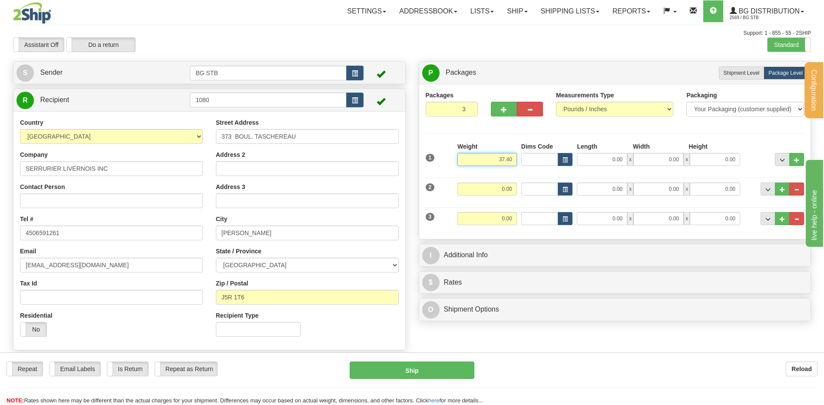
type input "37.40"
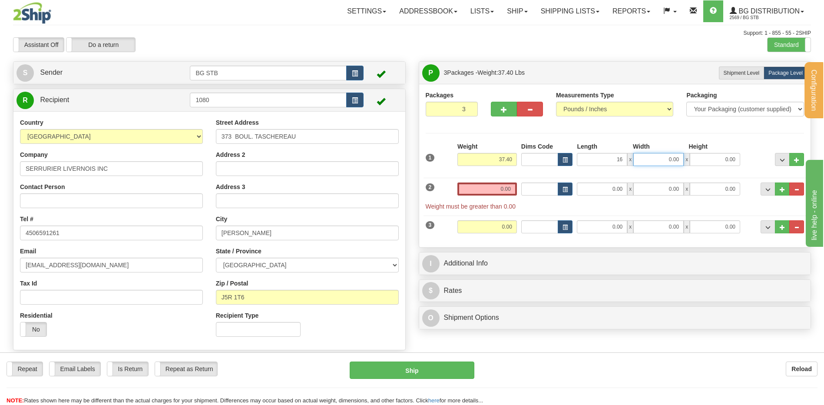
type input "16.00"
type input "2.00"
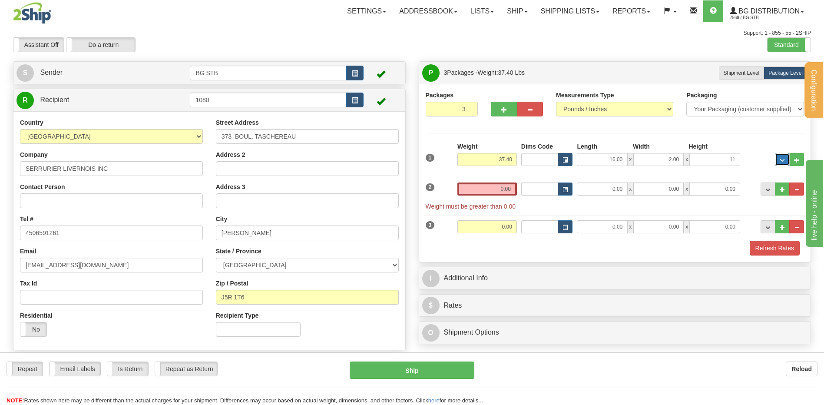
type input "11.00"
click at [666, 158] on input "2.00" at bounding box center [658, 159] width 50 height 13
type input "12.00"
click at [512, 182] on input "0.00" at bounding box center [487, 188] width 60 height 13
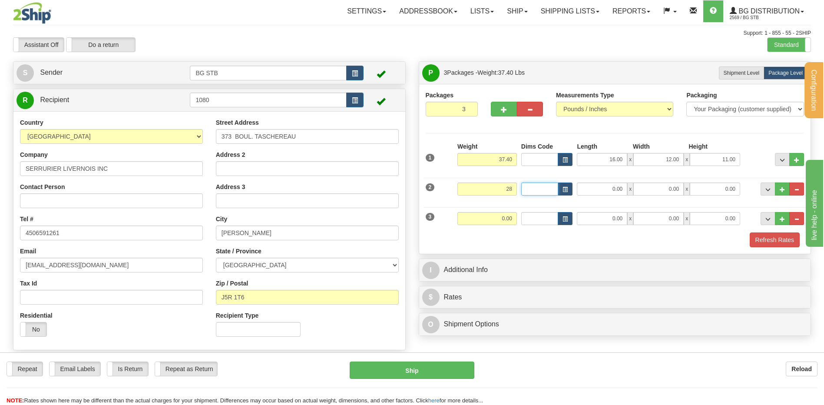
type input "28.00"
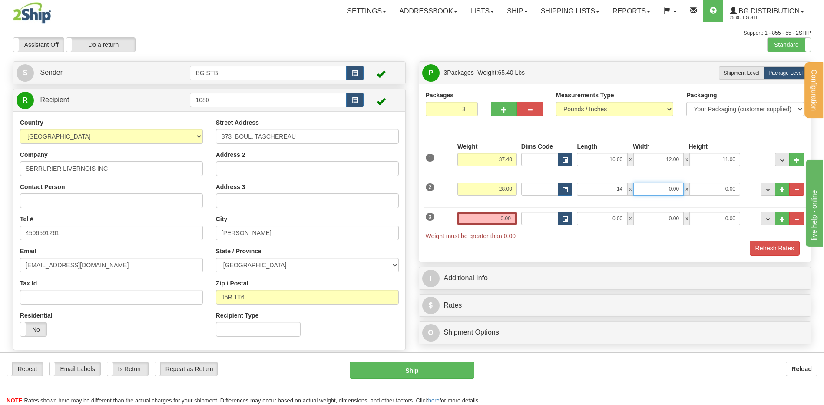
type input "14.00"
type input "10.00"
type input "8.00"
click at [508, 219] on input "0.00" at bounding box center [487, 218] width 60 height 13
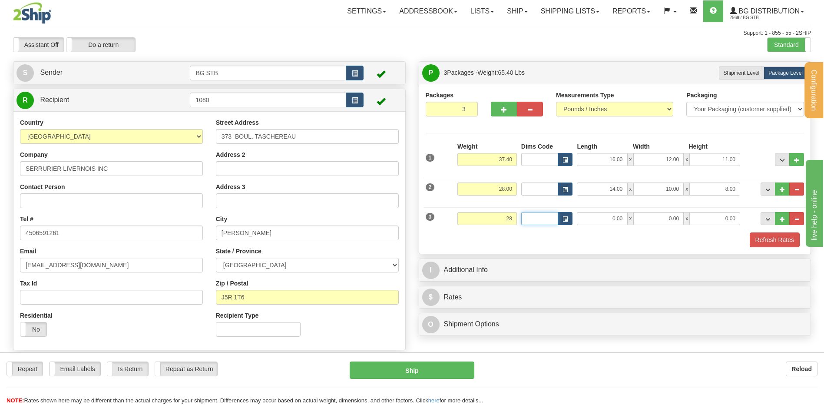
type input "28.00"
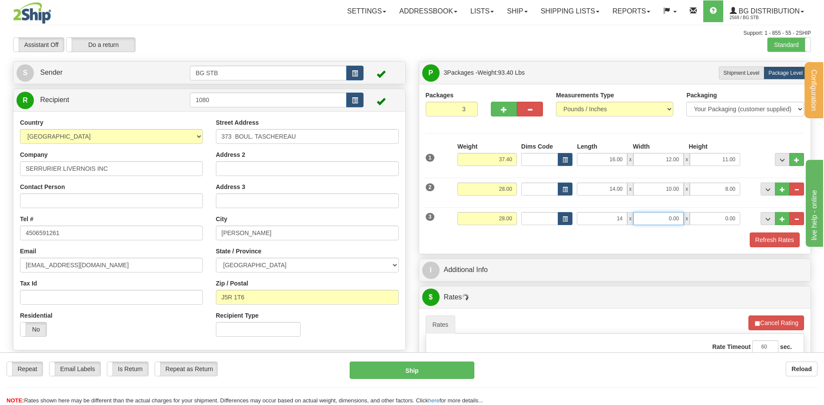
type input "14.00"
type input "10.00"
type input "8.00"
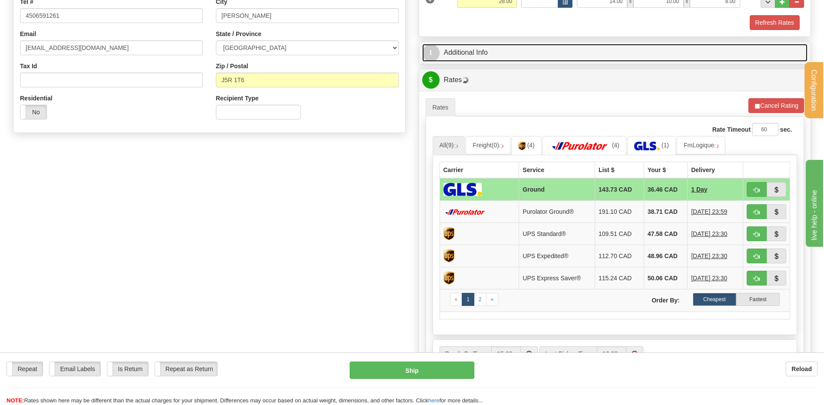
drag, startPoint x: 496, startPoint y: 51, endPoint x: 507, endPoint y: 62, distance: 15.7
click at [496, 51] on link "I Additional Info" at bounding box center [615, 53] width 386 height 18
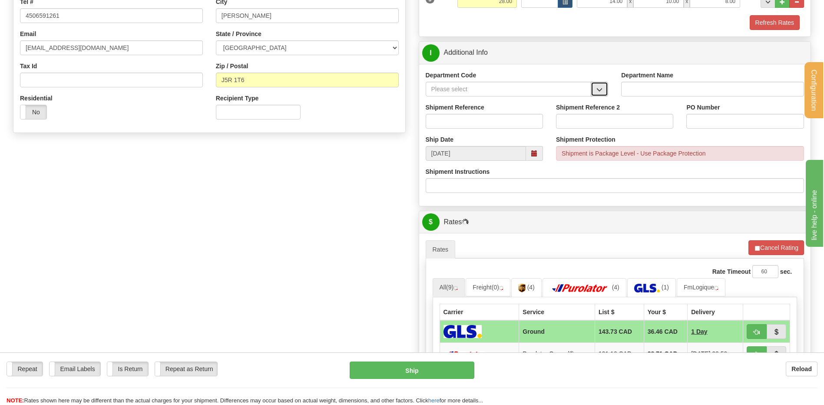
click at [597, 89] on span "button" at bounding box center [599, 90] width 6 height 6
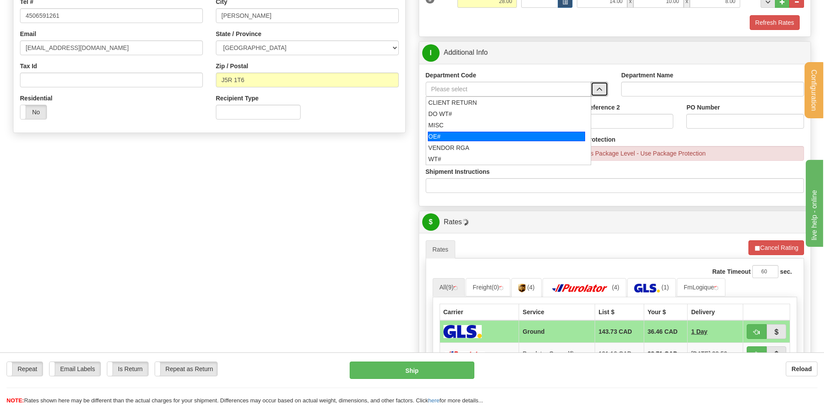
drag, startPoint x: 449, startPoint y: 136, endPoint x: 449, endPoint y: 125, distance: 10.9
click at [450, 136] on div "OE#" at bounding box center [506, 137] width 157 height 10
type input "OE#"
type input "ORDERS"
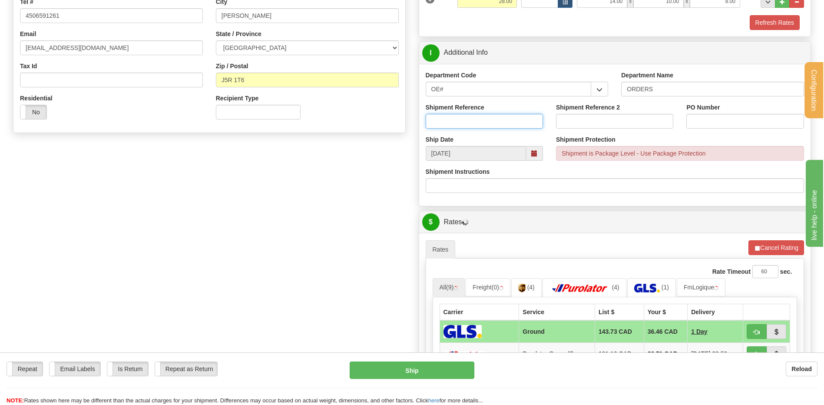
click at [449, 123] on input "Shipment Reference" at bounding box center [484, 121] width 117 height 15
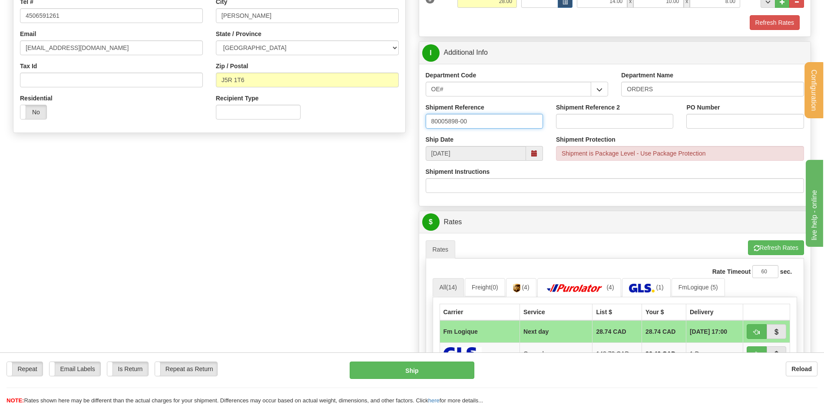
type input "80005898-00"
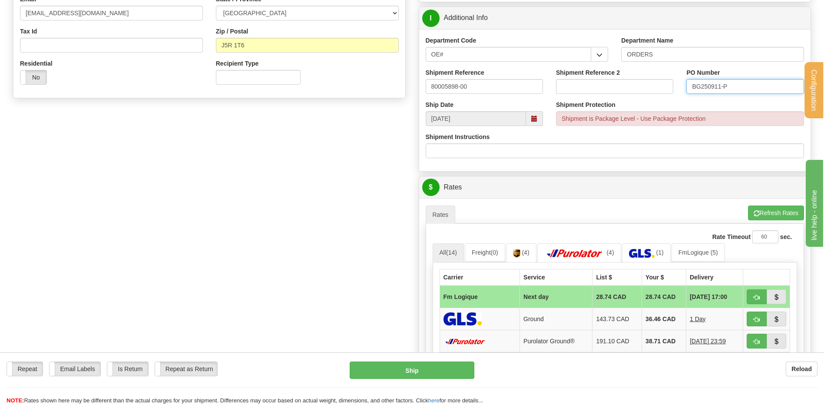
scroll to position [391, 0]
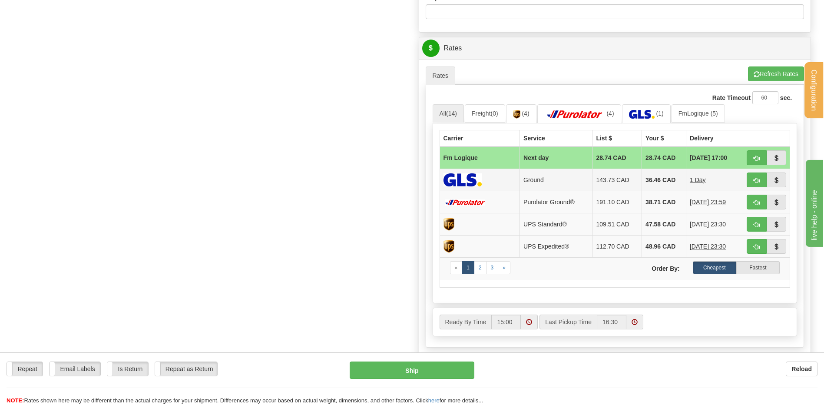
type input "BG250911-P"
click at [752, 157] on button "button" at bounding box center [757, 157] width 20 height 15
type input "jour"
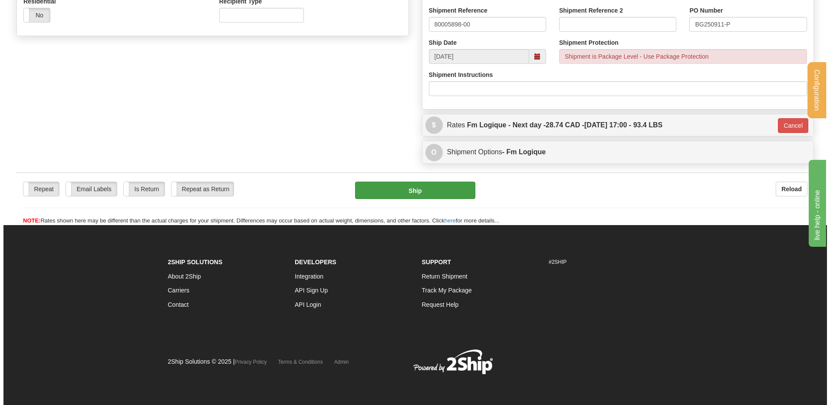
scroll to position [228, 0]
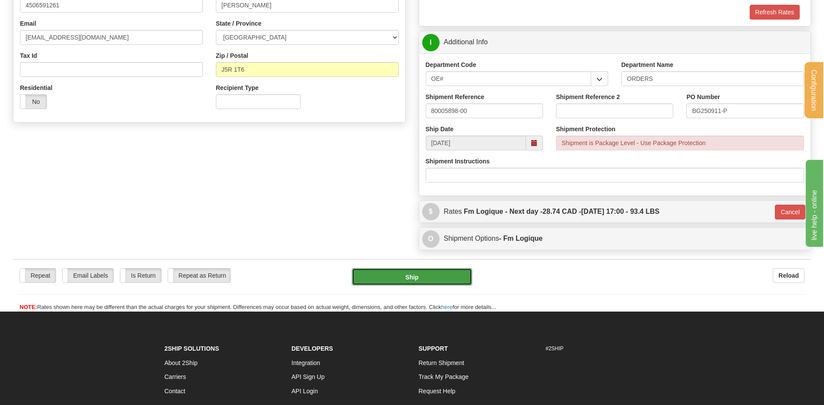
click at [420, 284] on button "Ship" at bounding box center [412, 276] width 120 height 17
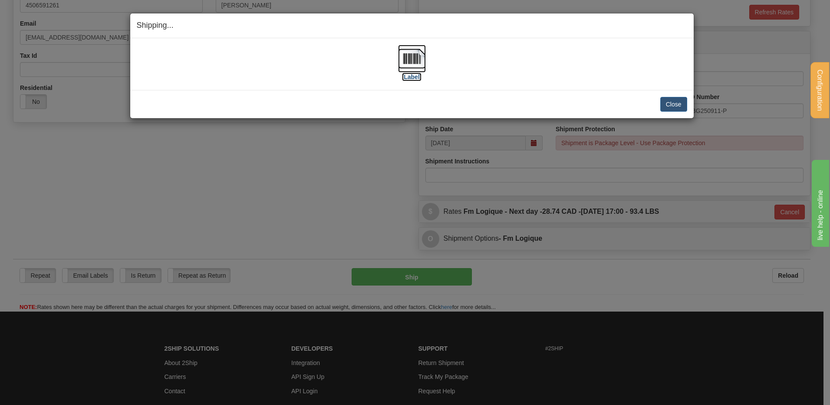
click at [423, 61] on img at bounding box center [412, 59] width 28 height 28
click at [676, 104] on button "Close" at bounding box center [674, 104] width 27 height 15
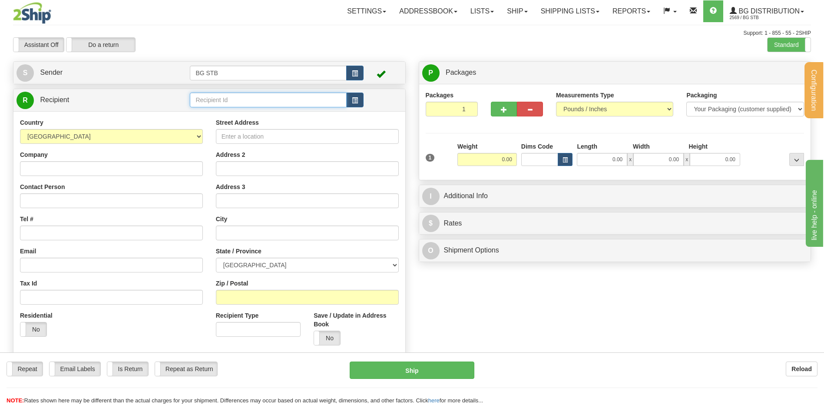
click at [195, 99] on input "text" at bounding box center [268, 100] width 156 height 15
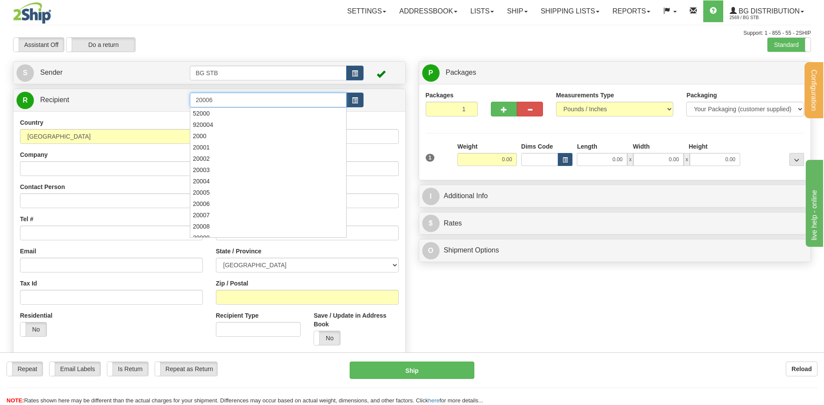
type input "20006"
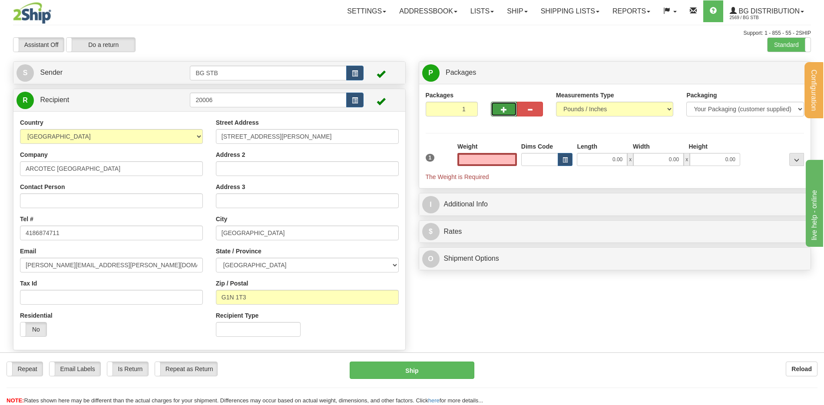
type input "0.00"
click at [502, 103] on button "button" at bounding box center [504, 109] width 26 height 15
type input "2"
click at [773, 77] on label "Package Level Pack.." at bounding box center [786, 72] width 44 height 13
radio input "true"
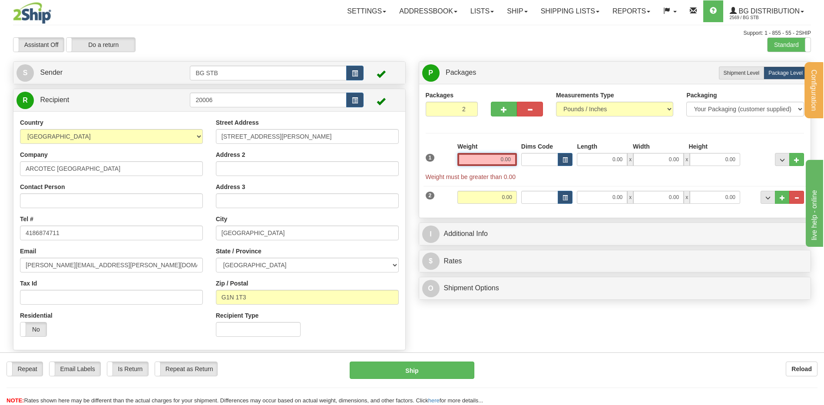
click at [505, 160] on input "0.00" at bounding box center [487, 159] width 60 height 13
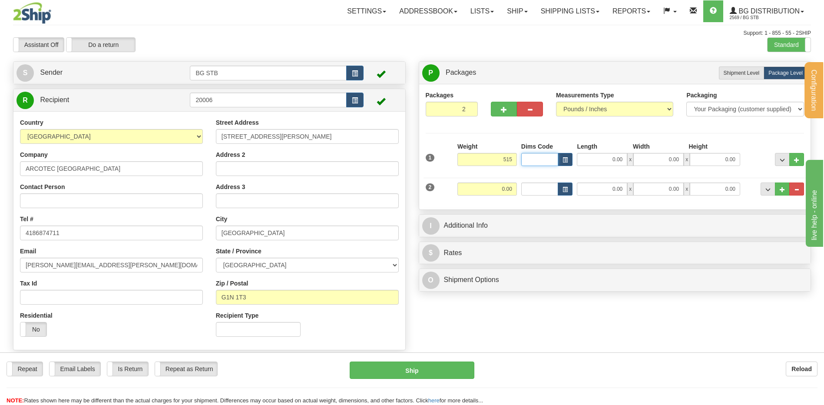
type input "515.00"
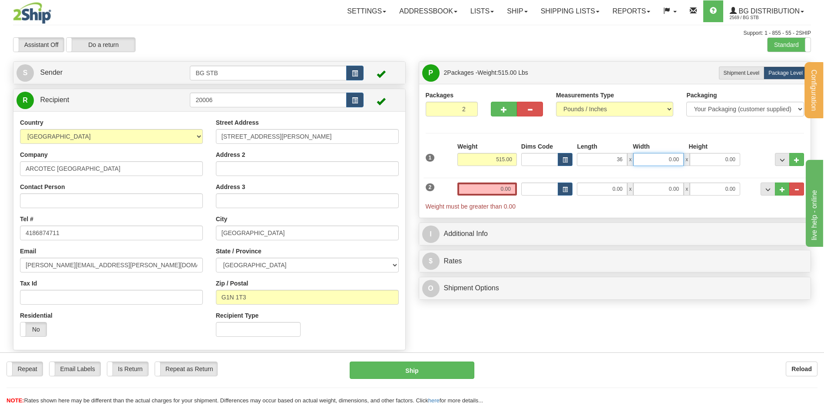
type input "36.00"
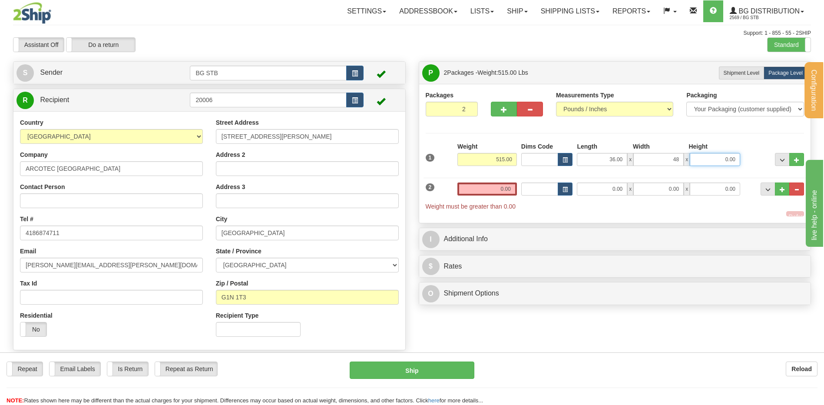
type input "48.00"
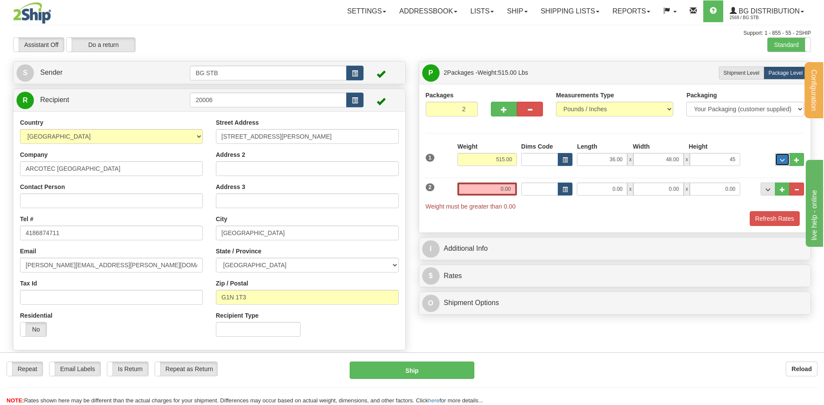
type input "45.00"
click at [496, 186] on input "0.00" at bounding box center [487, 188] width 60 height 13
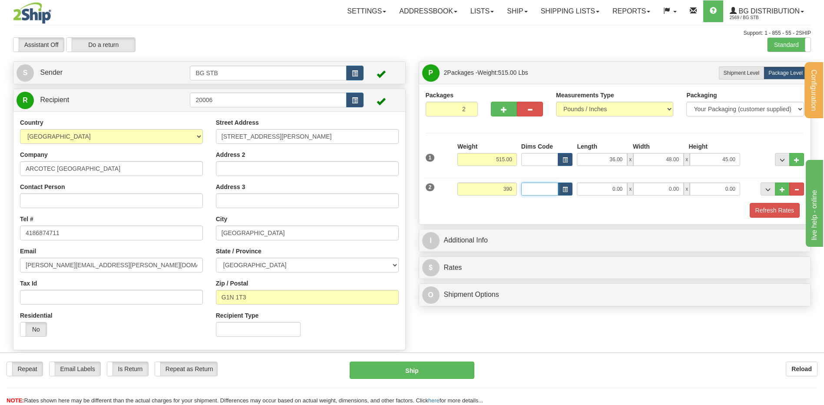
type input "390.00"
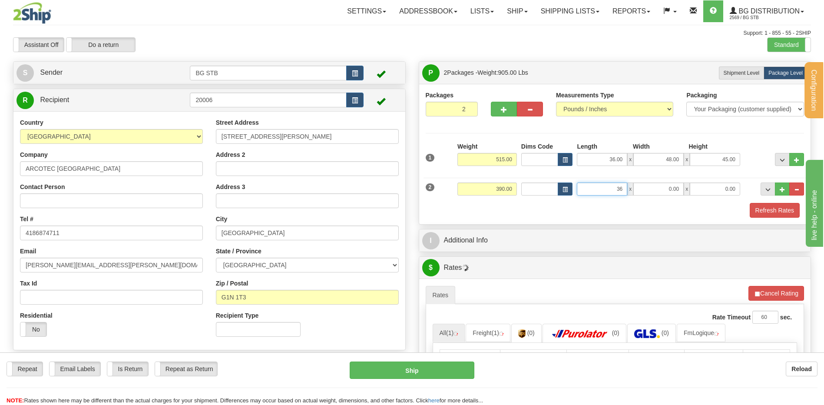
type input "36.00"
type input "48.00"
type input "44.00"
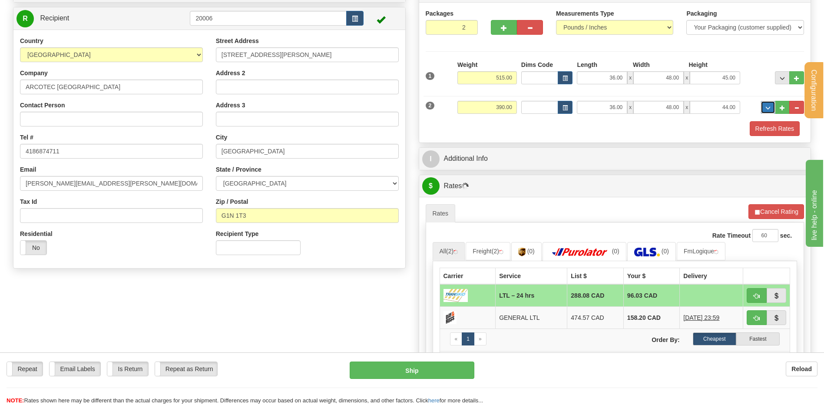
scroll to position [174, 0]
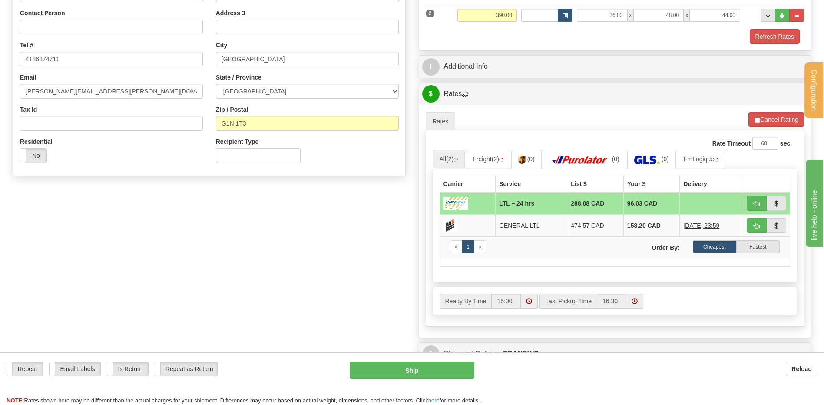
click at [478, 56] on div "I Additional Info" at bounding box center [615, 67] width 392 height 22
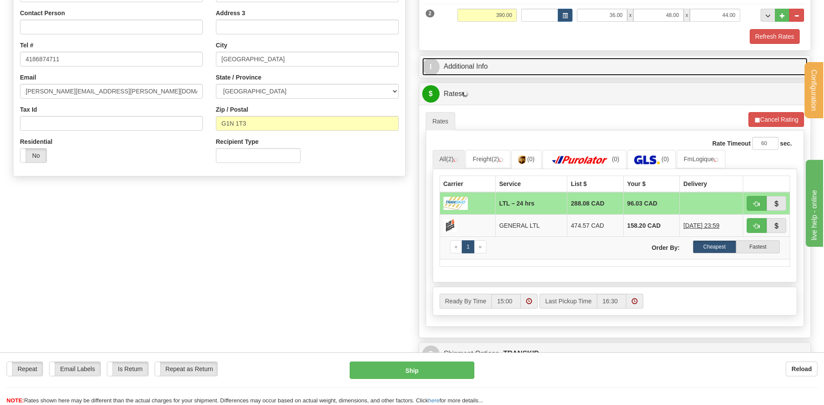
click at [481, 67] on link "I Additional Info" at bounding box center [615, 67] width 386 height 18
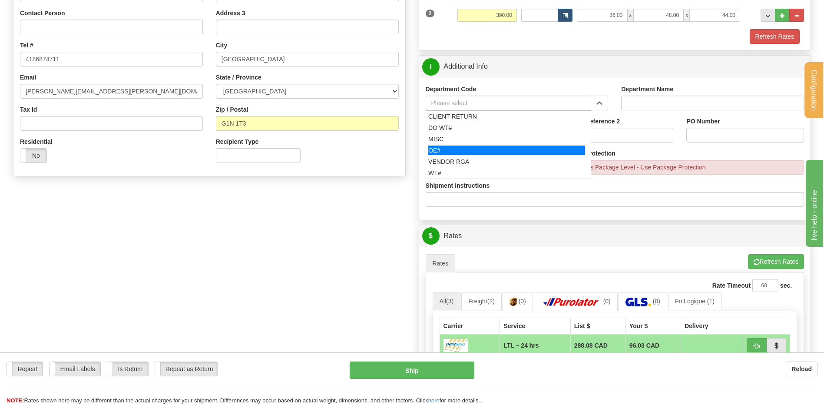
click at [466, 143] on ul "CLIENT RETURN DO WT# MISC OE# VENDOR RGA WT#" at bounding box center [509, 144] width 166 height 69
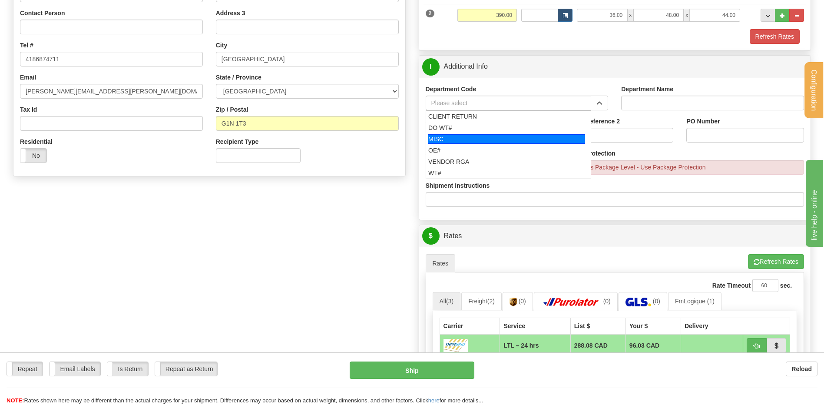
click at [464, 134] on div "MISC" at bounding box center [506, 139] width 157 height 10
type input "MISC"
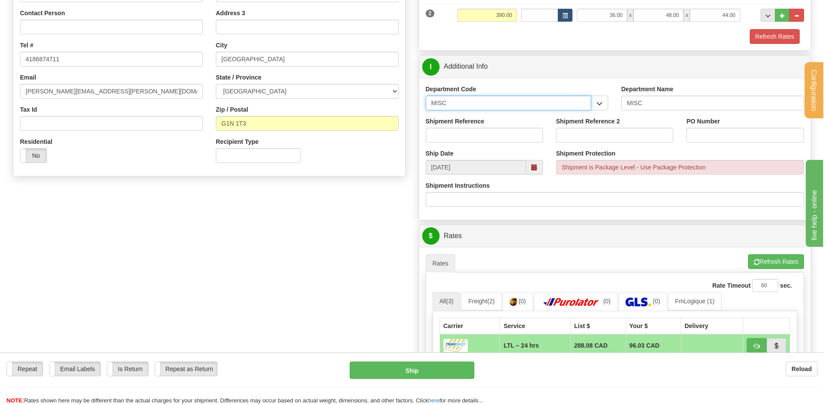
drag, startPoint x: 443, startPoint y: 101, endPoint x: 426, endPoint y: 105, distance: 17.0
click at [426, 105] on input "MISC" at bounding box center [509, 103] width 166 height 15
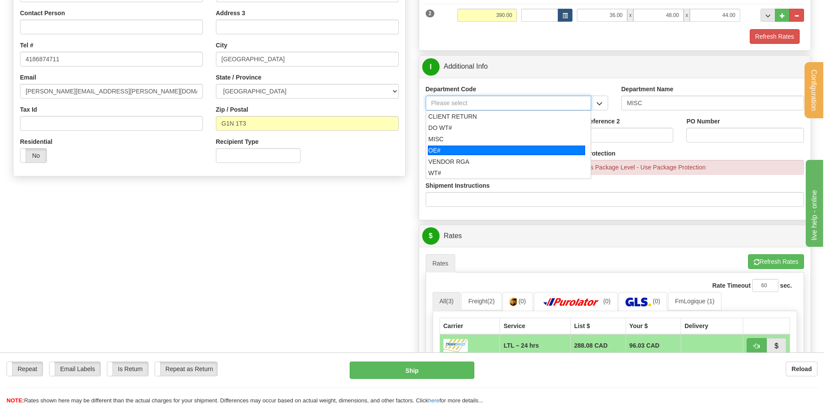
click at [460, 150] on div "OE#" at bounding box center [506, 150] width 157 height 10
type input "OE#"
type input "ORDERS"
type input "OE#"
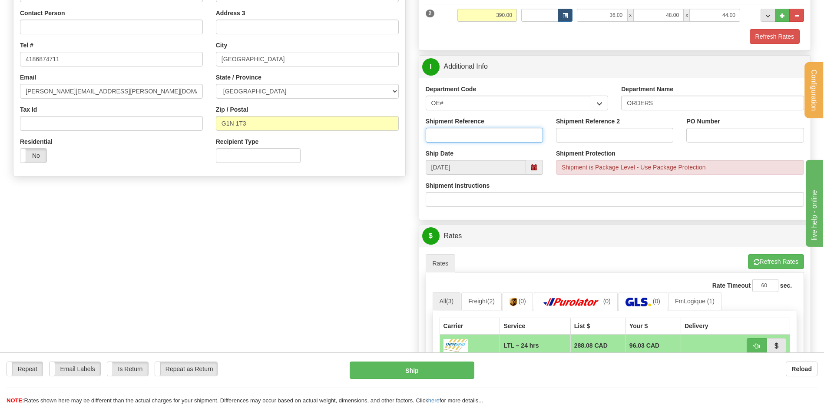
click at [449, 131] on input "Shipment Reference" at bounding box center [484, 135] width 117 height 15
click at [503, 133] on input "80005737-00 // 80003908-01 / 80004080-0080005696-00" at bounding box center [484, 135] width 117 height 15
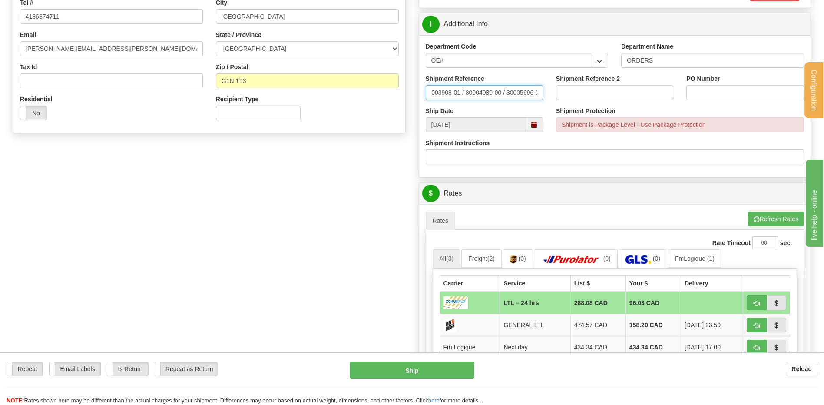
scroll to position [261, 0]
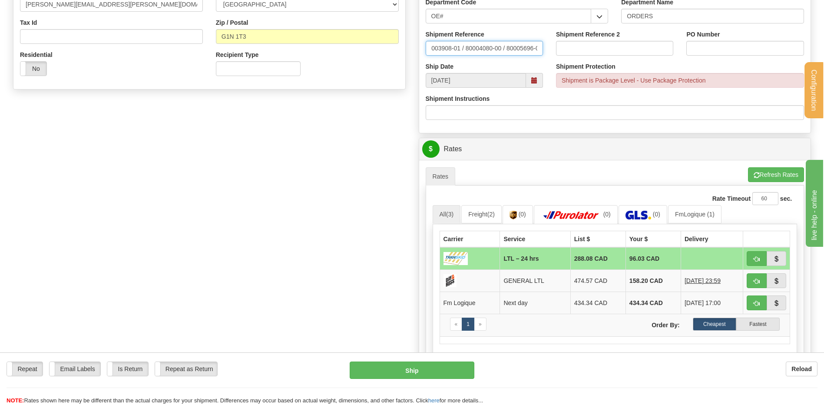
type input "80005737-00 // 80003908-01 / 80004080-00 / 80005696-00"
click at [706, 44] on input "PO Number" at bounding box center [744, 48] width 117 height 15
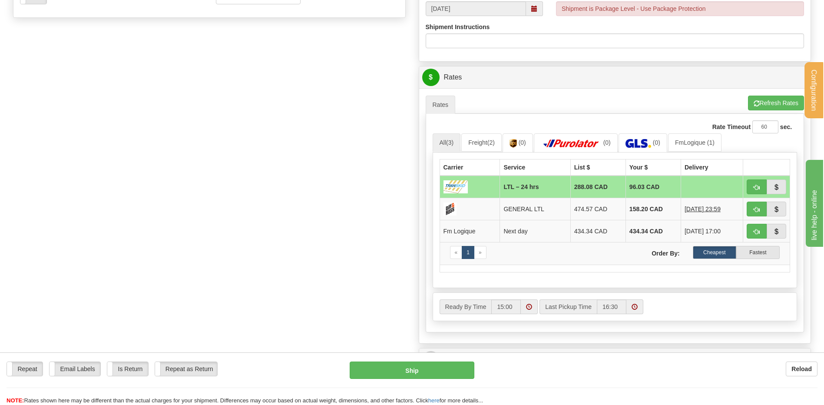
scroll to position [347, 0]
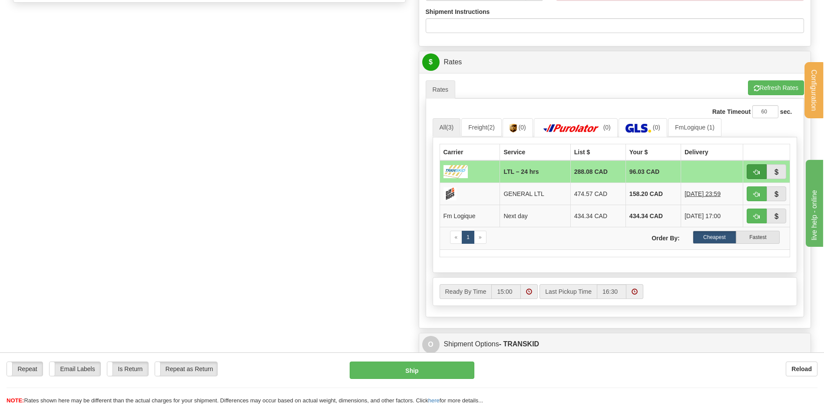
type input "301075-11 // 300978-6 // 301079-5 // 301097-7"
drag, startPoint x: 753, startPoint y: 169, endPoint x: 740, endPoint y: 167, distance: 13.1
click at [754, 169] on button "button" at bounding box center [757, 171] width 20 height 15
type input "24 hrs"
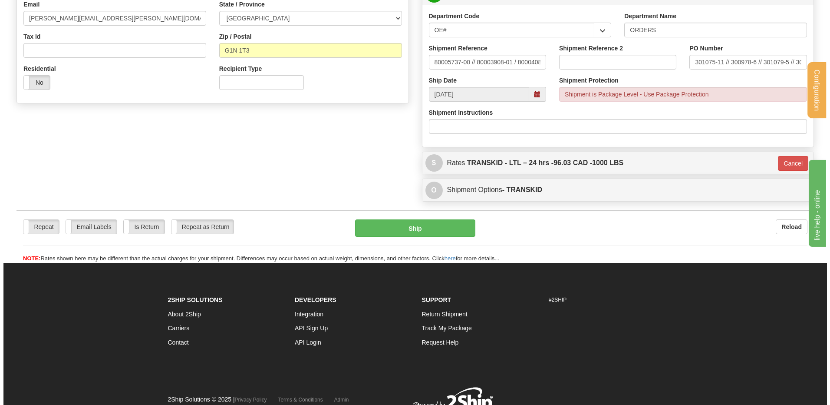
scroll to position [198, 0]
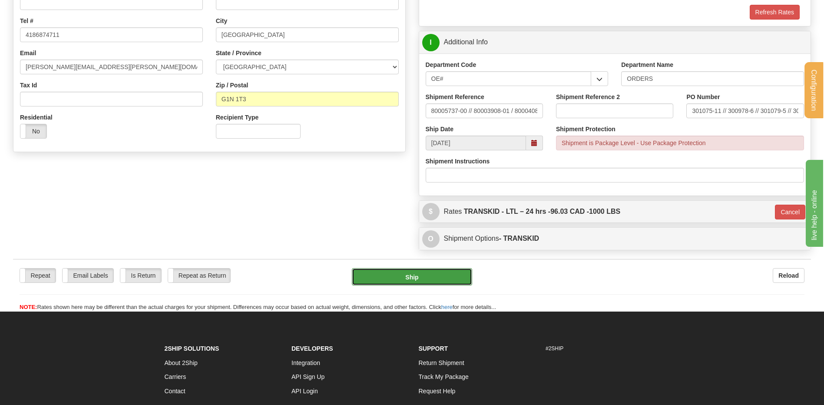
click at [434, 278] on button "Ship" at bounding box center [412, 276] width 120 height 17
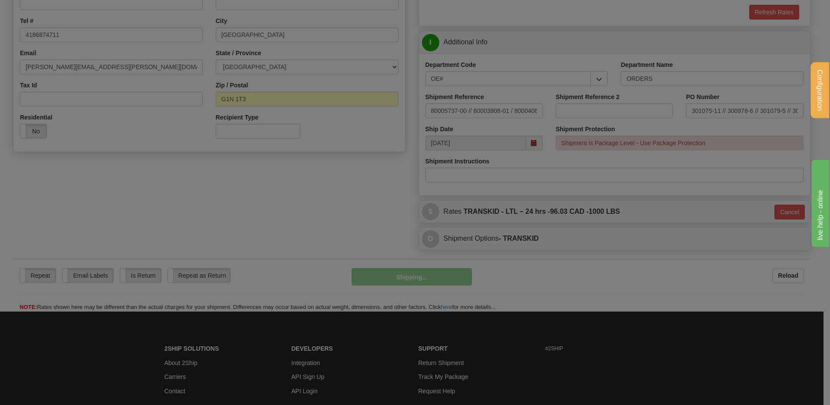
click at [434, 207] on body "Training Course Close Configuration My Configuration Panel Close" at bounding box center [415, 4] width 830 height 405
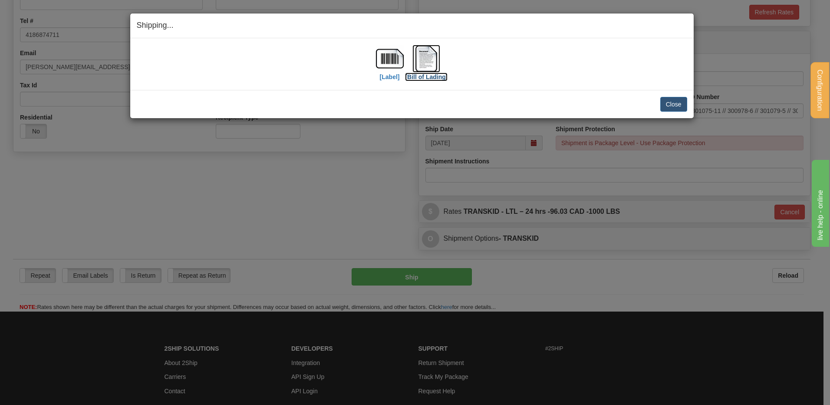
click at [424, 57] on img at bounding box center [427, 59] width 28 height 28
click at [676, 106] on button "Close" at bounding box center [674, 104] width 27 height 15
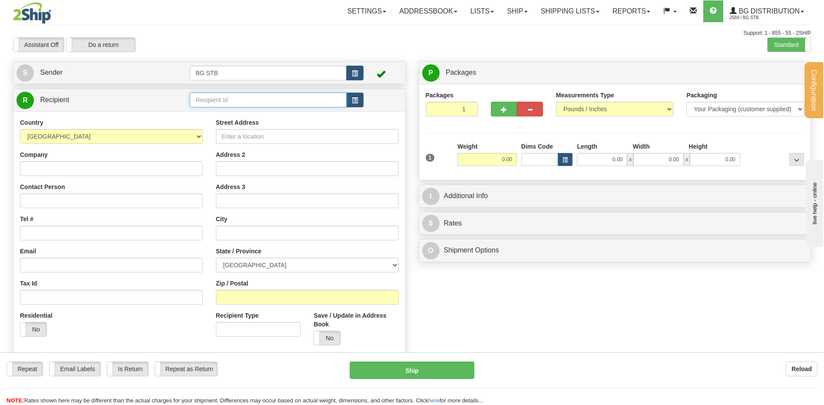
click at [202, 102] on input "text" at bounding box center [268, 100] width 156 height 15
type input "5554"
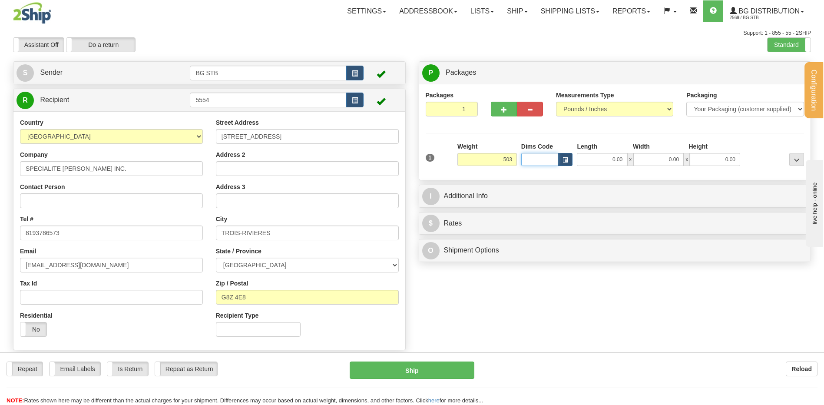
type input "503.00"
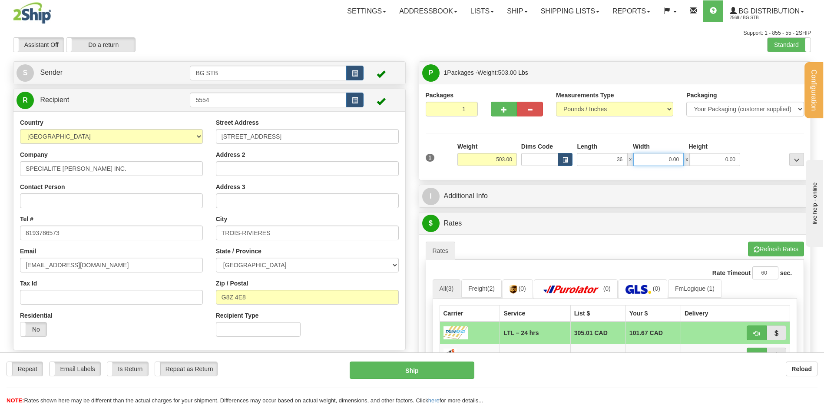
type input "36.00"
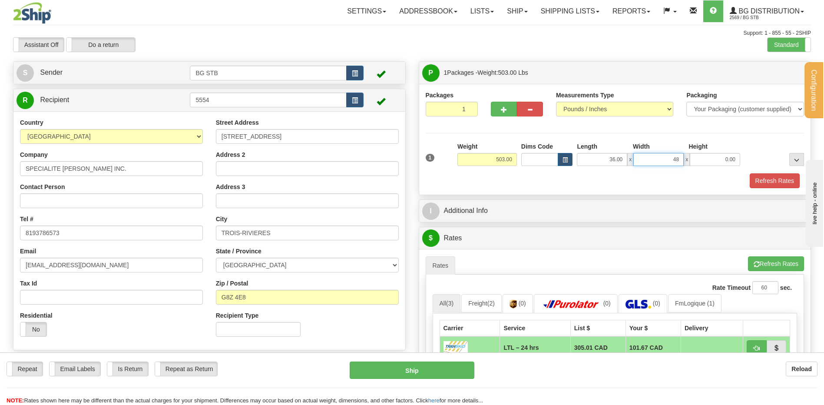
type input "48.00"
type input "569.00"
drag, startPoint x: 704, startPoint y: 154, endPoint x: 830, endPoint y: 171, distance: 126.6
click at [775, 162] on div "1 Weight 503.00 Dims Code x" at bounding box center [614, 157] width 383 height 31
type input "56.00"
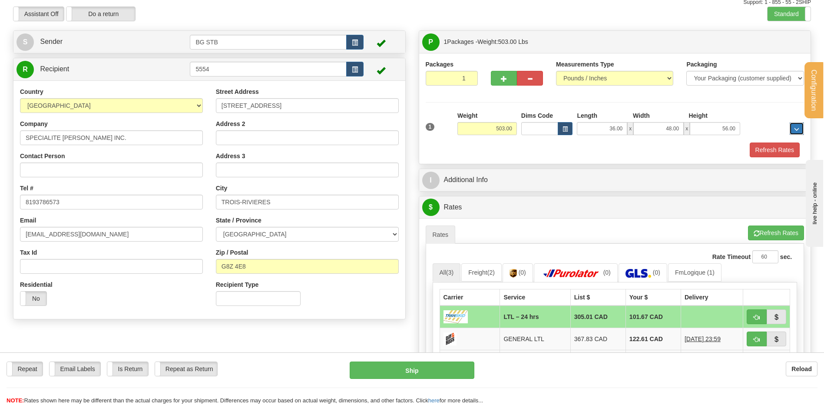
scroll to position [43, 0]
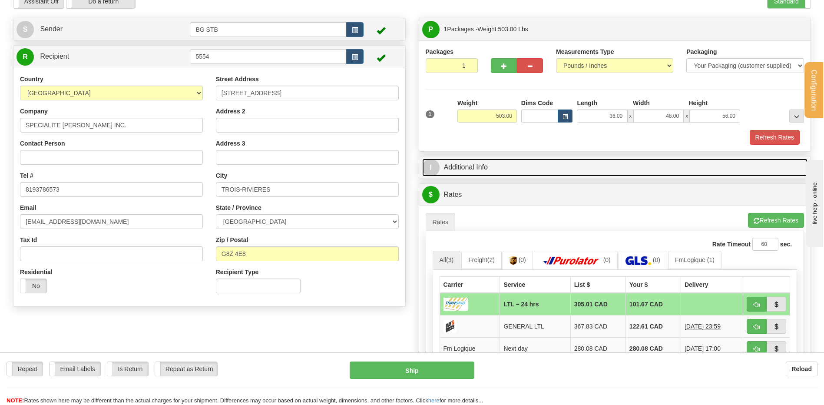
click at [512, 159] on link "I Additional Info" at bounding box center [615, 168] width 386 height 18
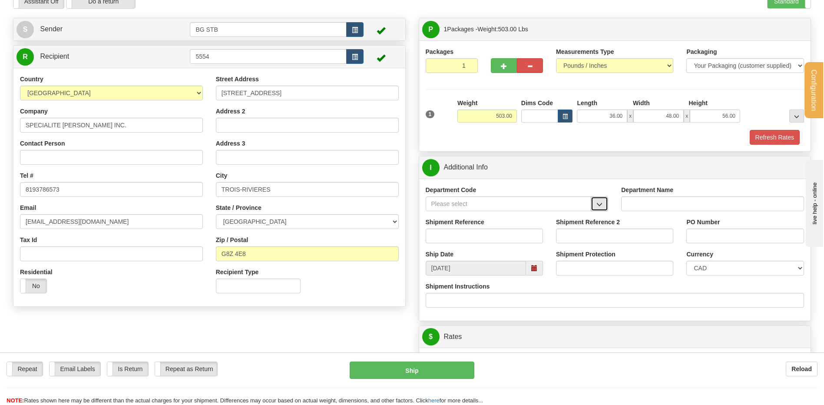
click at [594, 204] on button "button" at bounding box center [599, 203] width 17 height 15
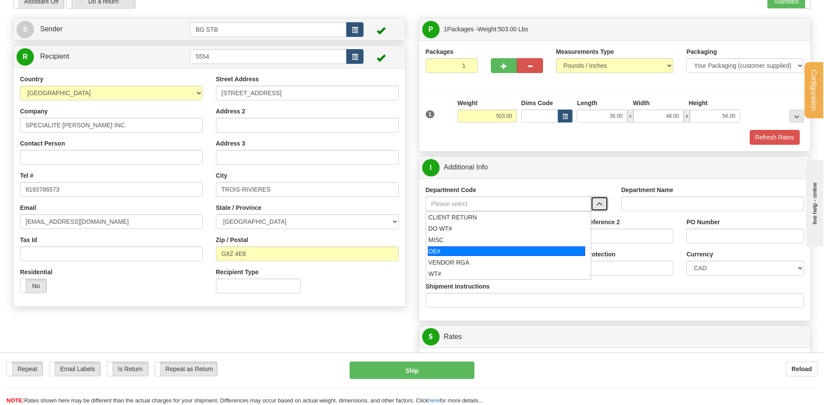
click at [462, 247] on div "OE#" at bounding box center [506, 251] width 157 height 10
type input "OE#"
type input "ORDERS"
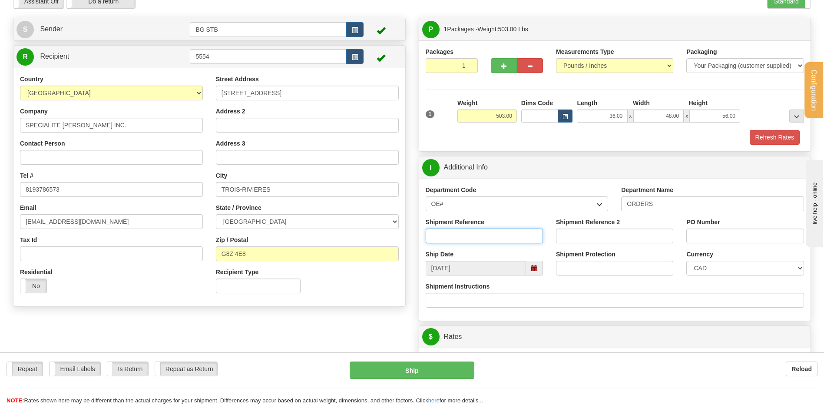
click at [462, 238] on input "Shipment Reference" at bounding box center [484, 235] width 117 height 15
type input "50319719-00 // 80005922-00"
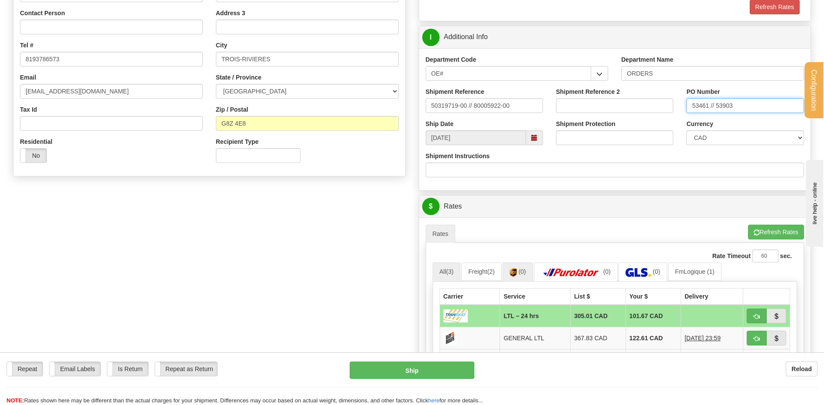
scroll to position [304, 0]
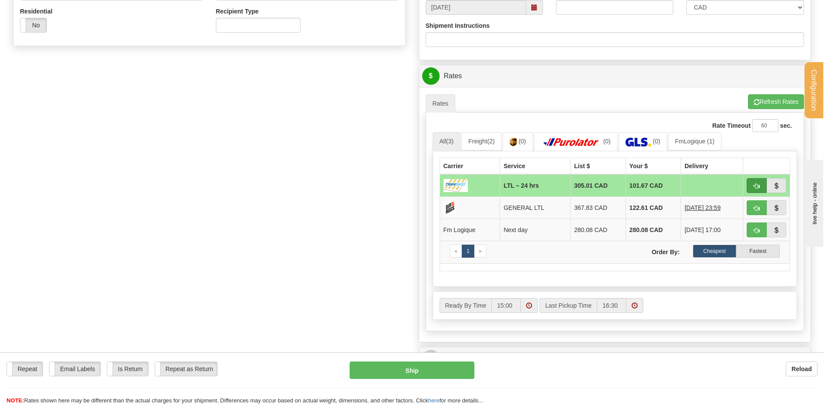
type input "53461 // 53903"
click at [759, 185] on span "button" at bounding box center [757, 186] width 6 height 6
type input "24 hrs"
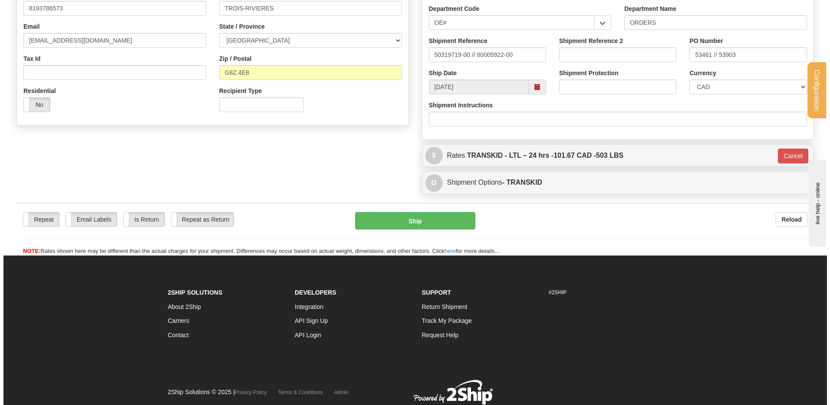
scroll to position [169, 0]
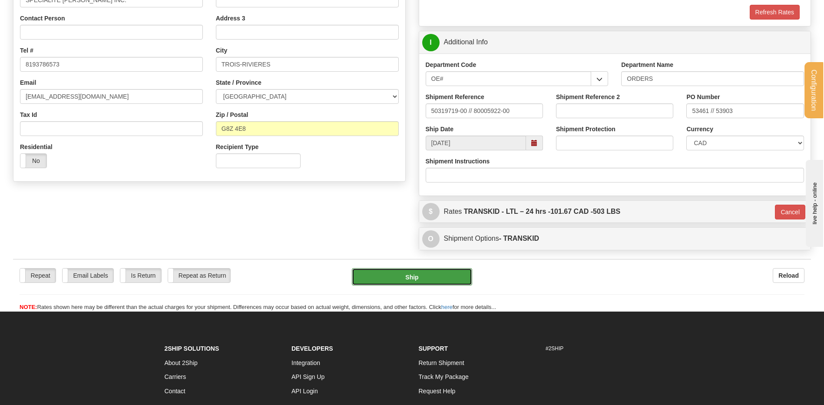
click at [404, 279] on button "Ship" at bounding box center [412, 276] width 120 height 17
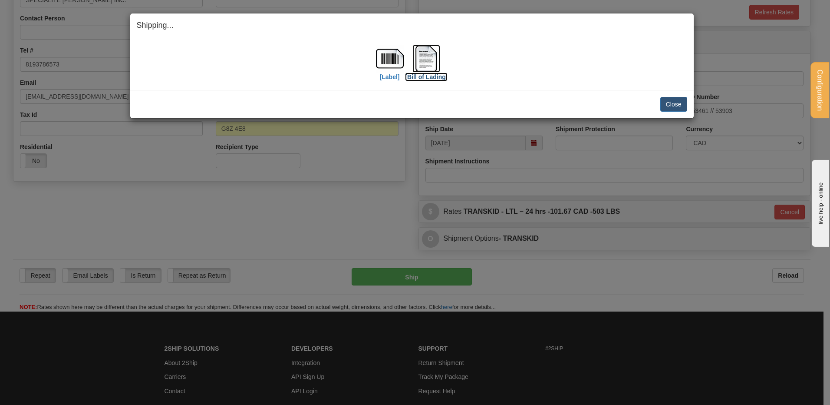
click at [433, 63] on img at bounding box center [427, 59] width 28 height 28
